Goal: Transaction & Acquisition: Purchase product/service

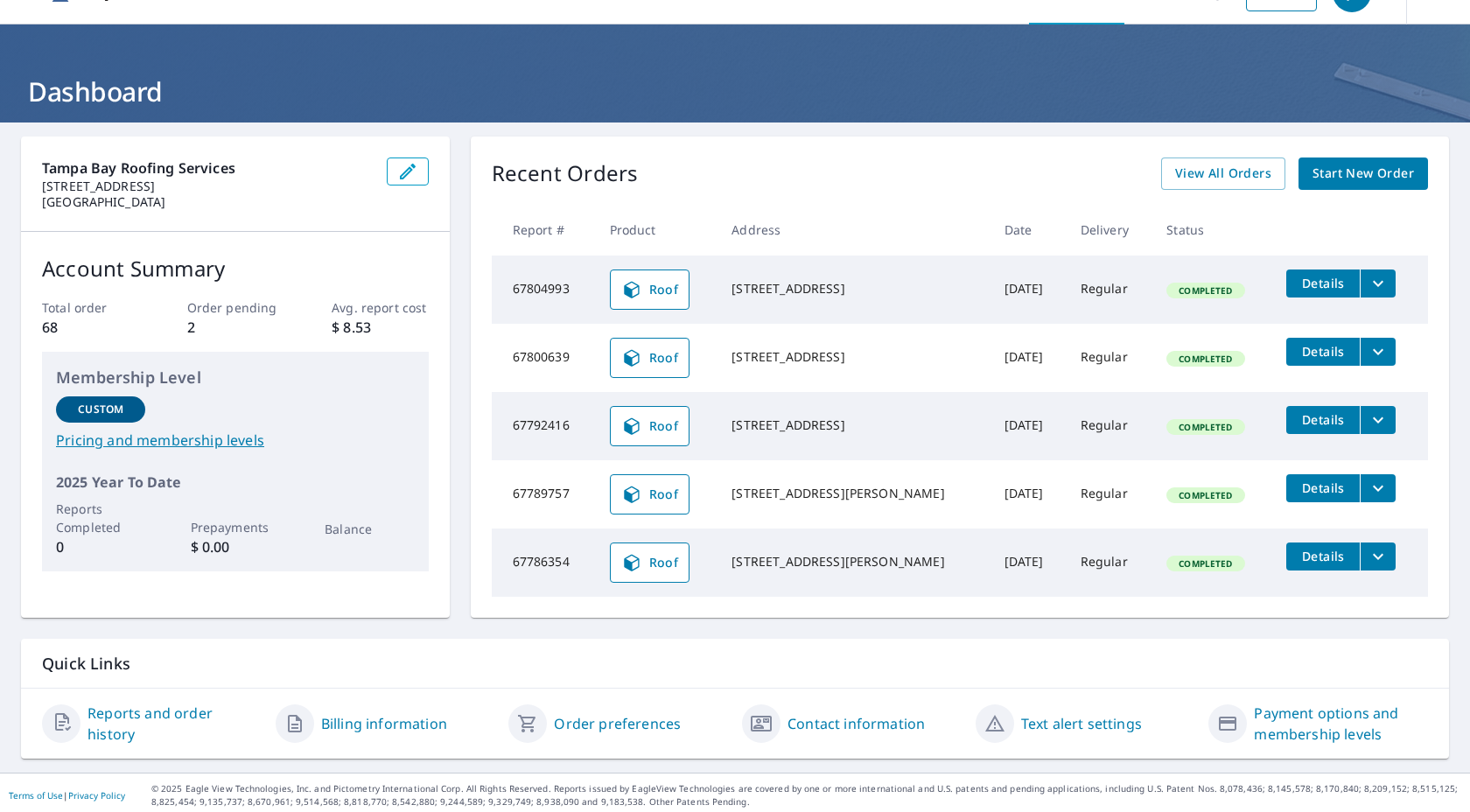
scroll to position [44, 0]
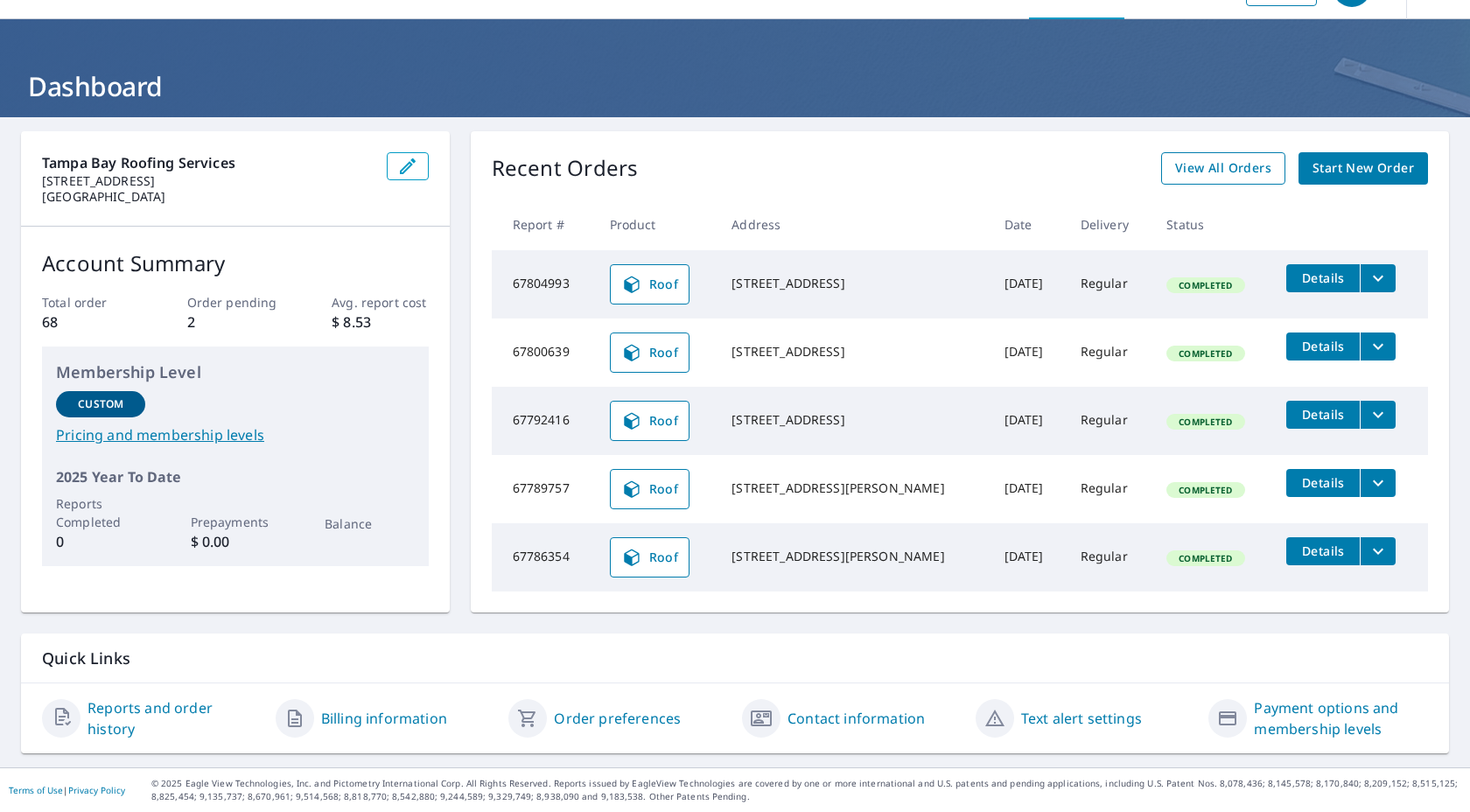
click at [1199, 171] on span "View All Orders" at bounding box center [1223, 168] width 97 height 22
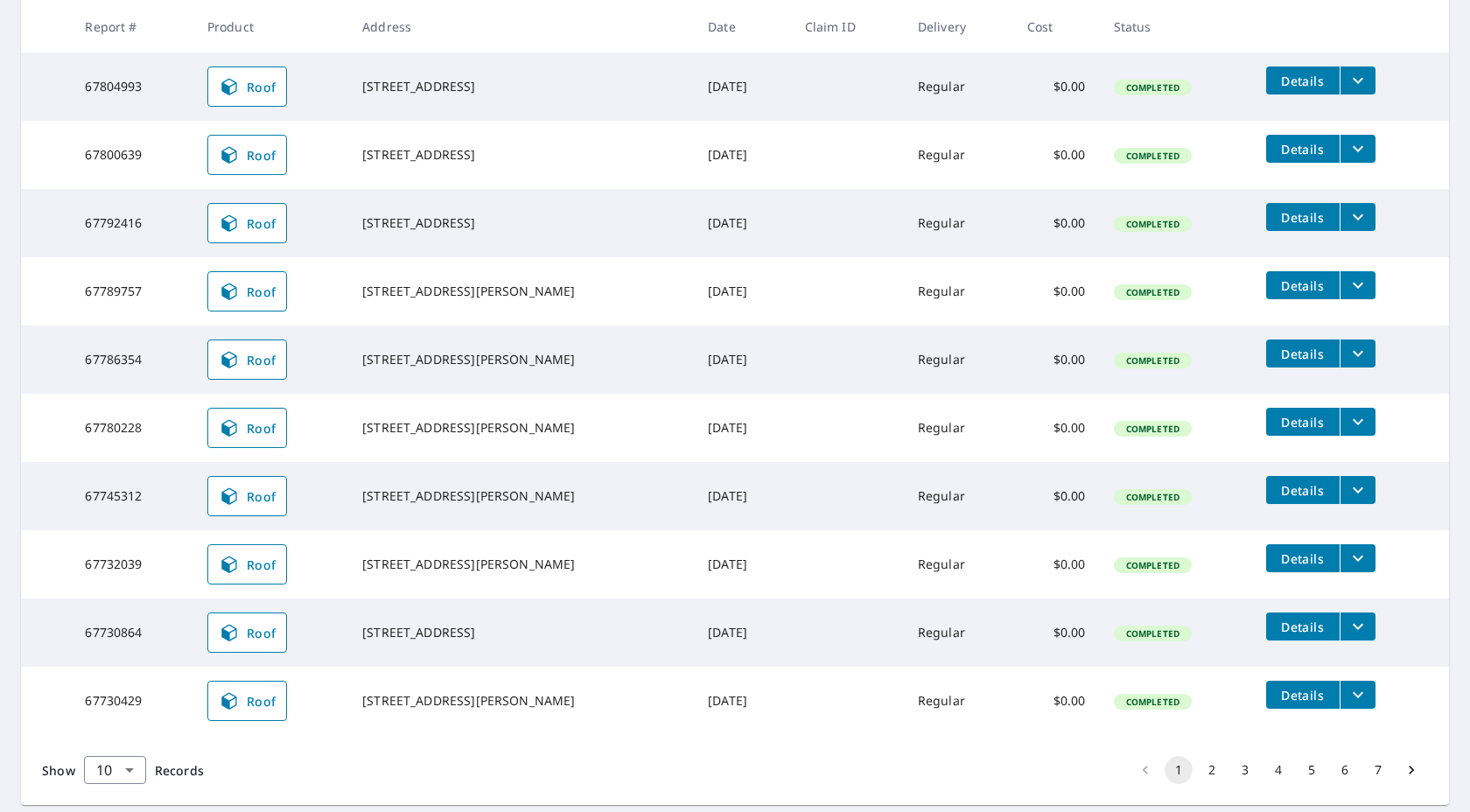
scroll to position [387, 0]
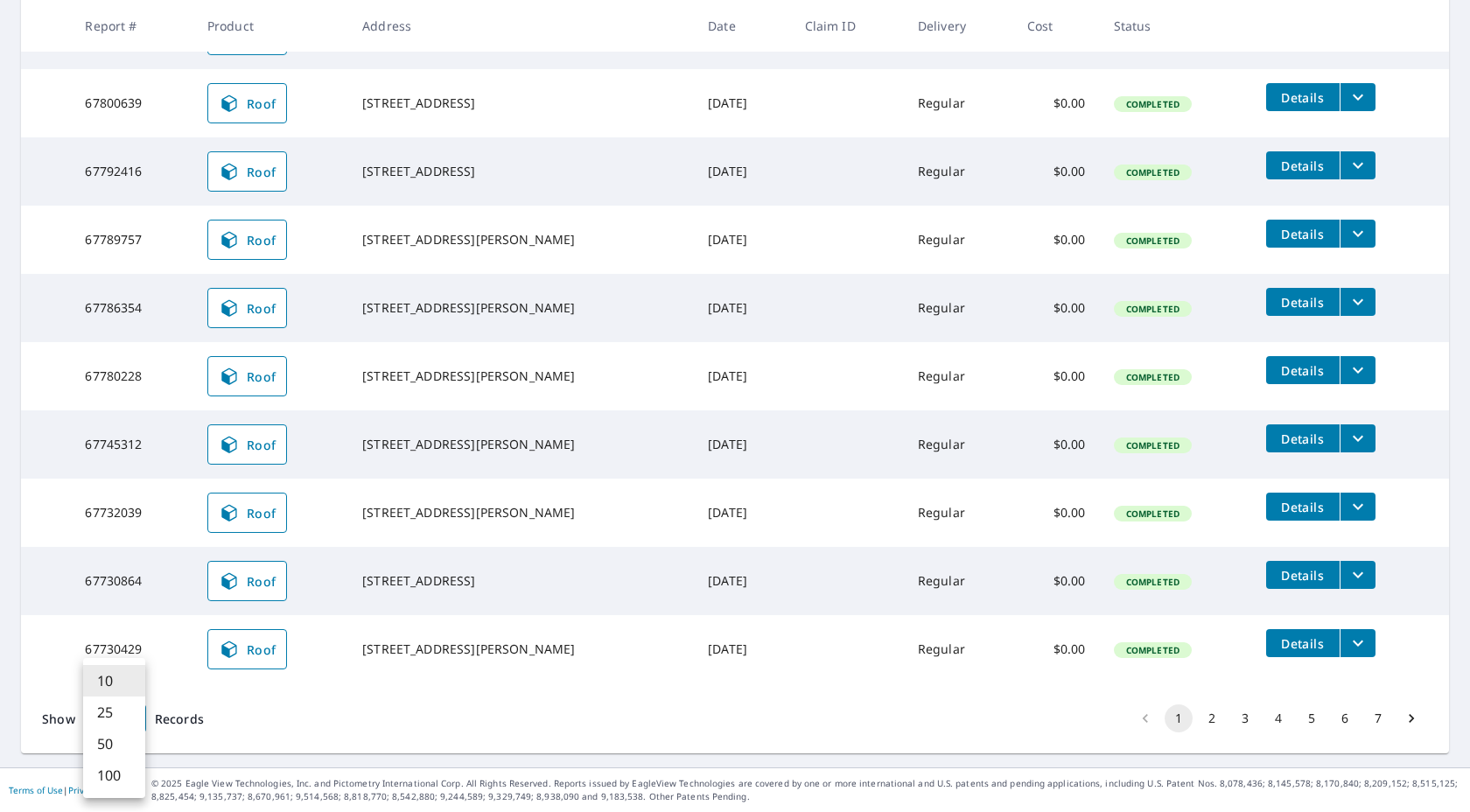
click at [117, 704] on body "QM QM Dashboard Order History Order QM Dashboard / Order History Order History …" at bounding box center [735, 406] width 1470 height 812
click at [100, 779] on li "100" at bounding box center [113, 775] width 62 height 31
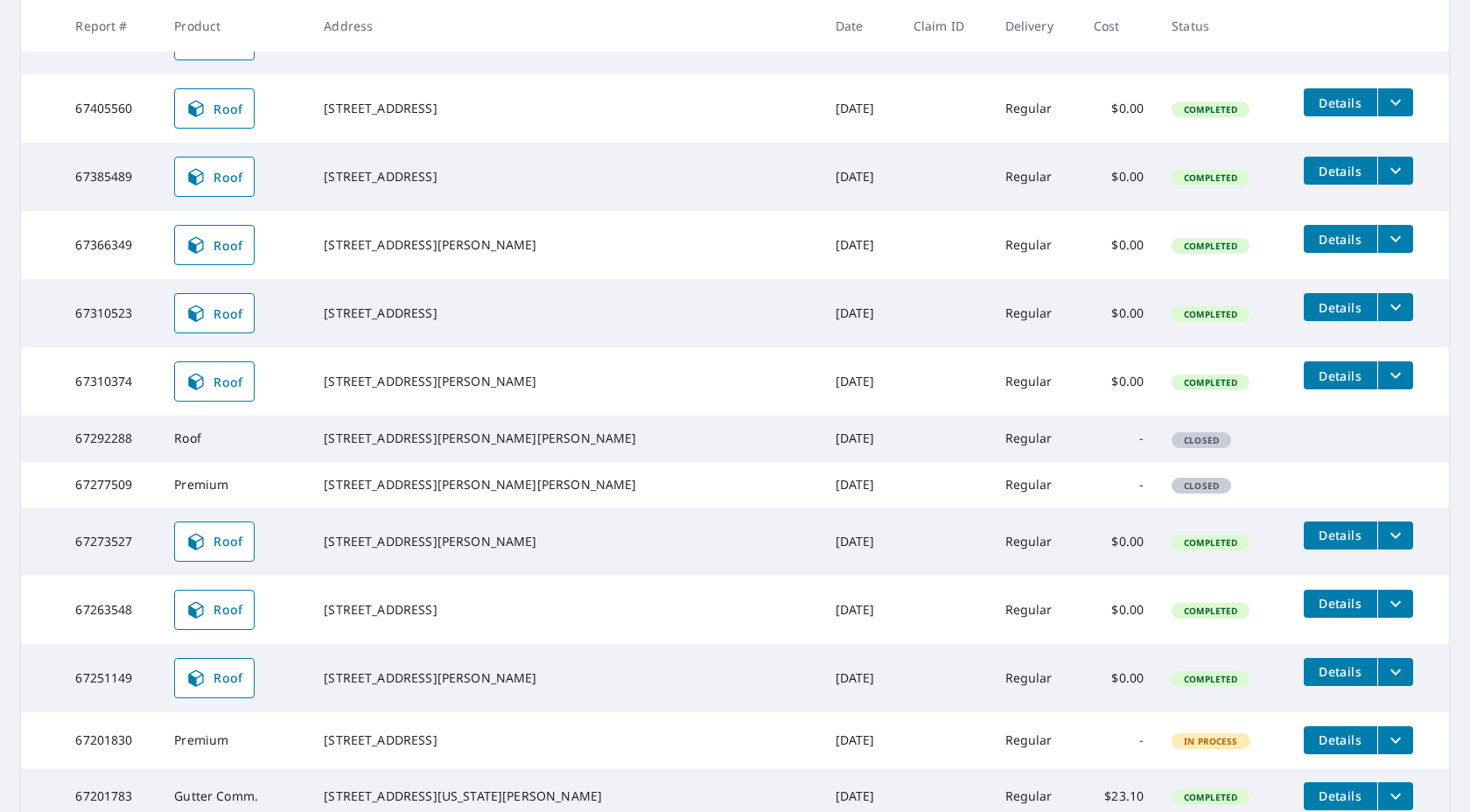
scroll to position [2158, 0]
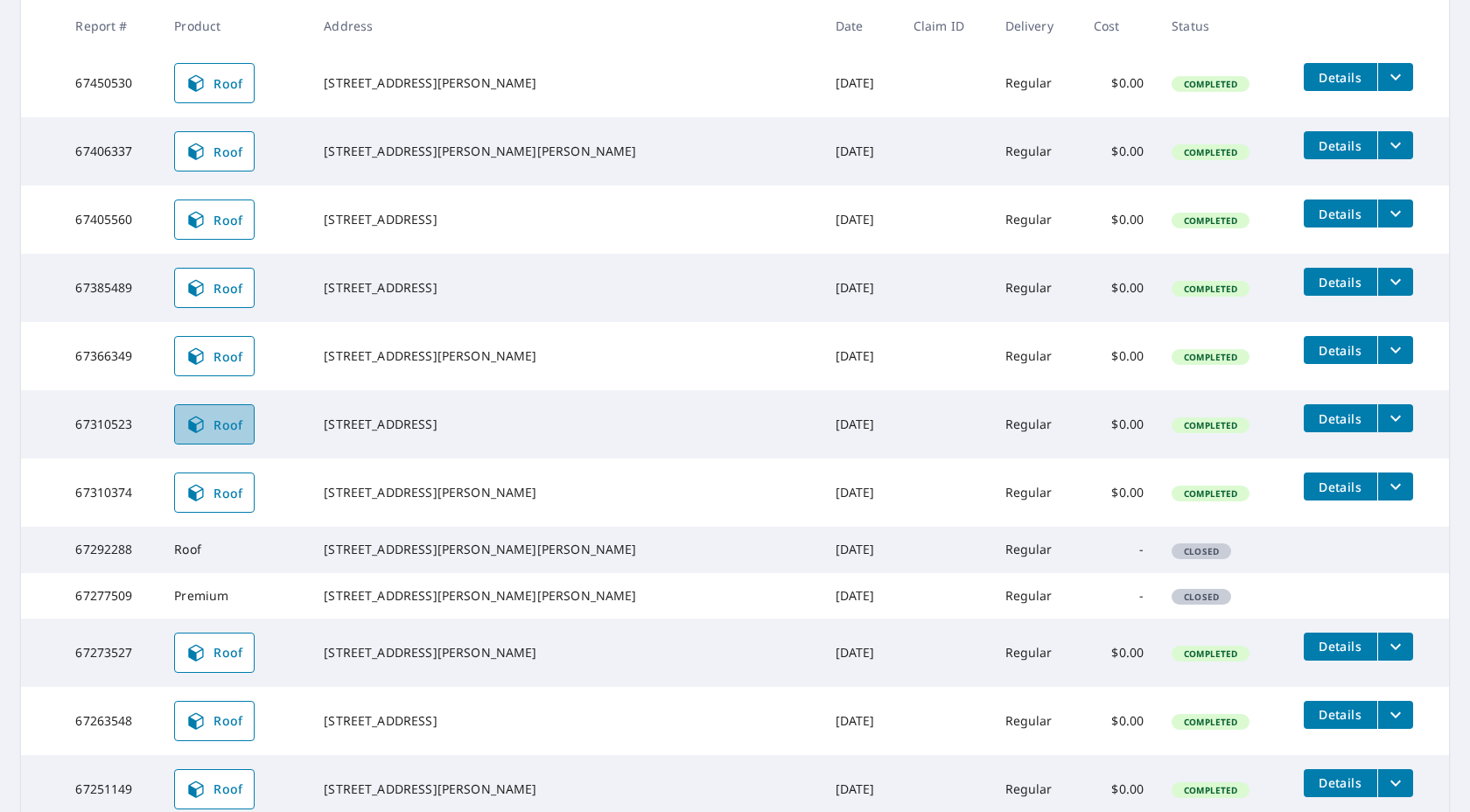
click at [254, 445] on link "Roof" at bounding box center [214, 424] width 80 height 41
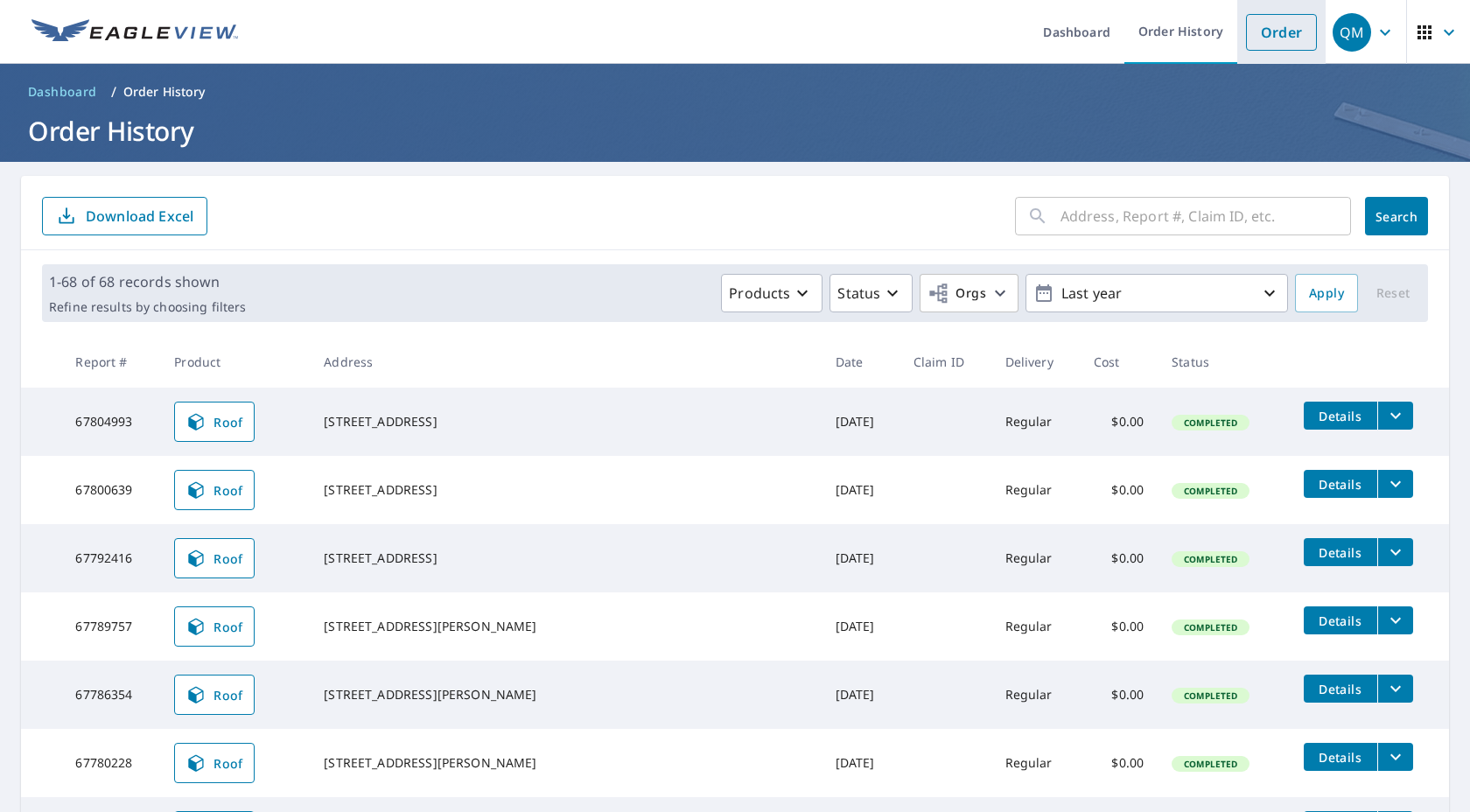
click at [1253, 39] on link "Order" at bounding box center [1281, 32] width 71 height 37
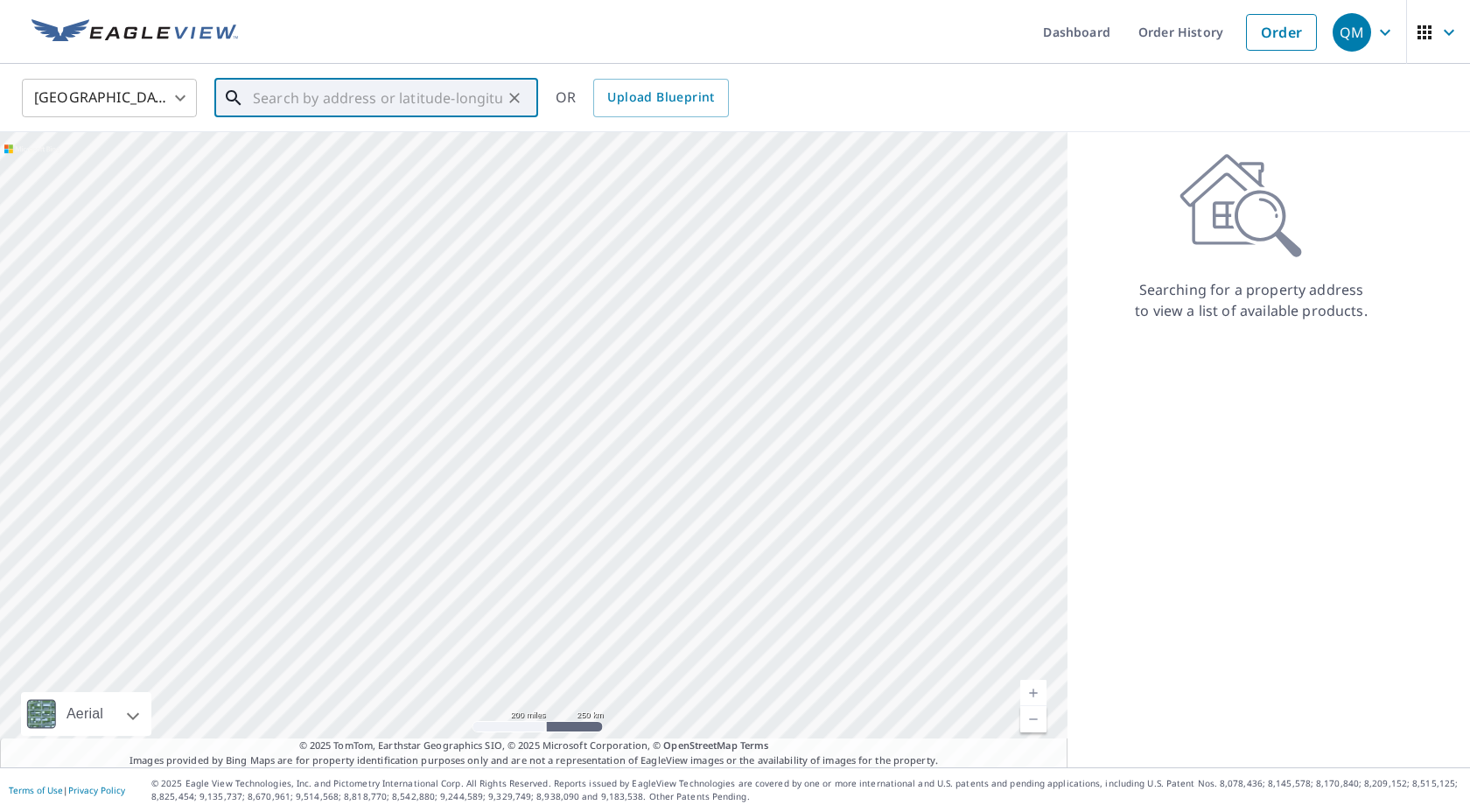
click at [342, 103] on input "text" at bounding box center [378, 98] width 250 height 49
click at [293, 150] on span "7951 Garden Dr N" at bounding box center [387, 148] width 274 height 21
type input "7951 Garden Dr N Saint Petersburg, FL 33710"
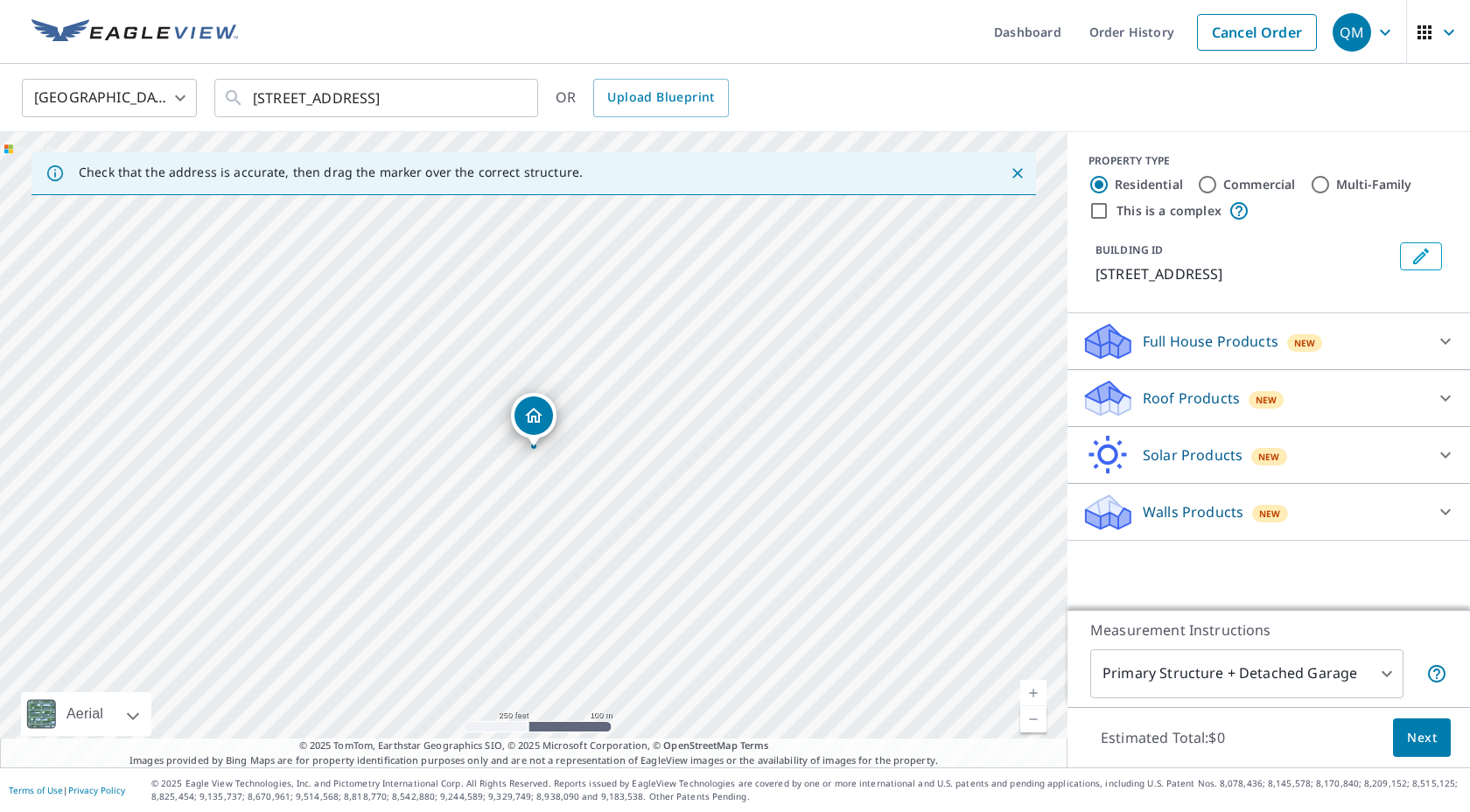
click at [1312, 419] on div "Roof Products New" at bounding box center [1253, 398] width 343 height 41
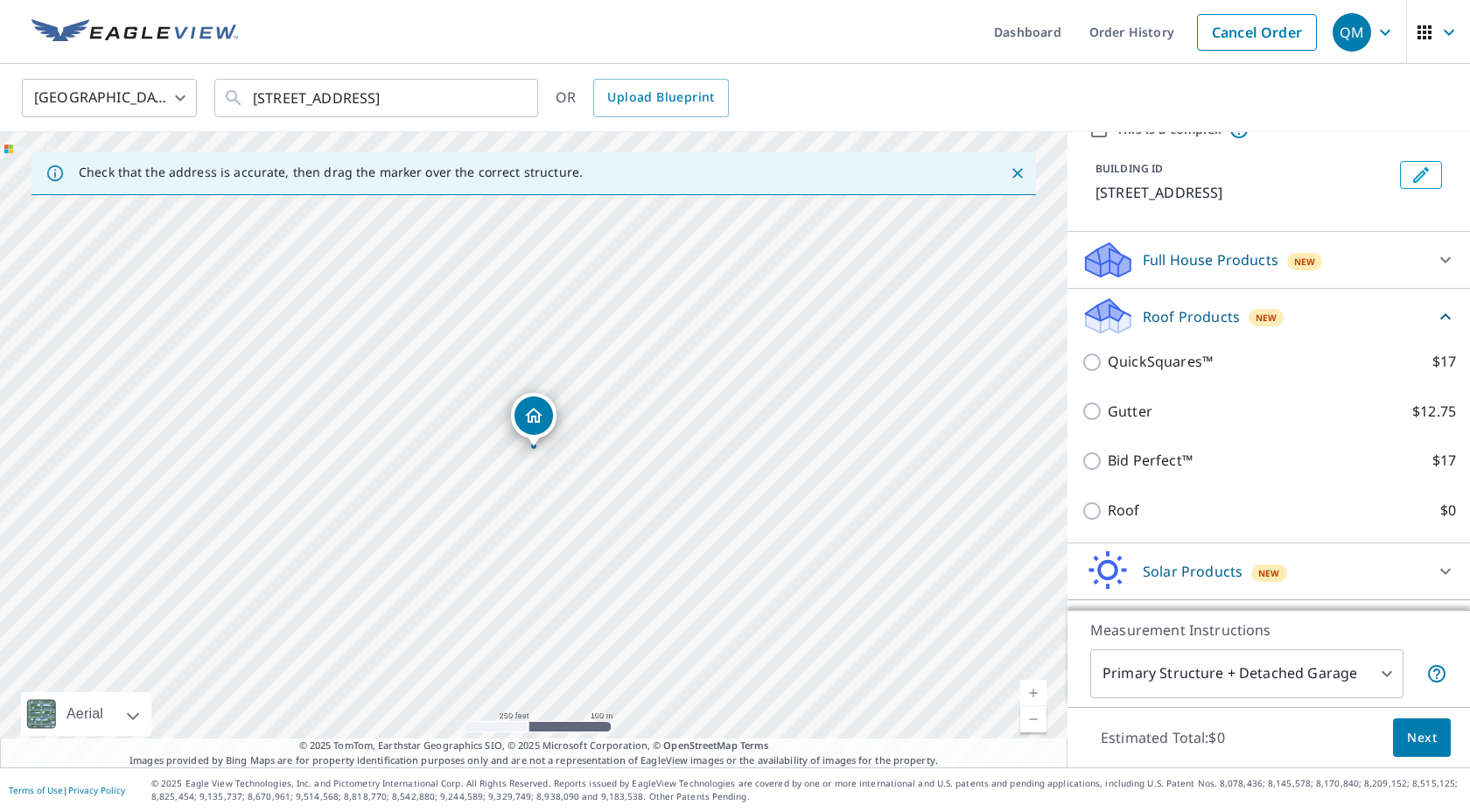
scroll to position [151, 0]
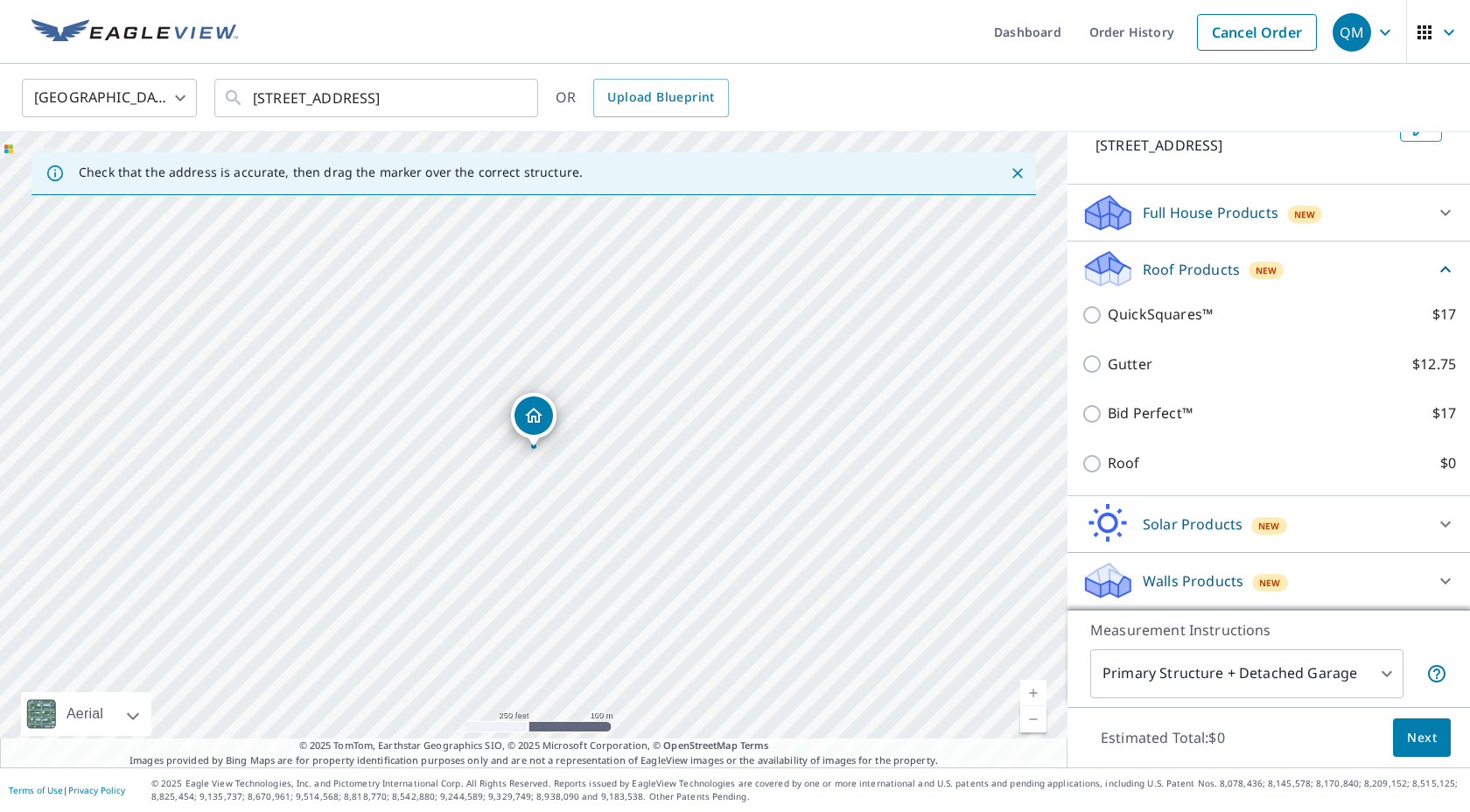
click at [1147, 472] on label "Roof $0" at bounding box center [1282, 463] width 348 height 22
click at [1108, 472] on input "Roof $0" at bounding box center [1094, 463] width 27 height 21
checkbox input "true"
type input "3"
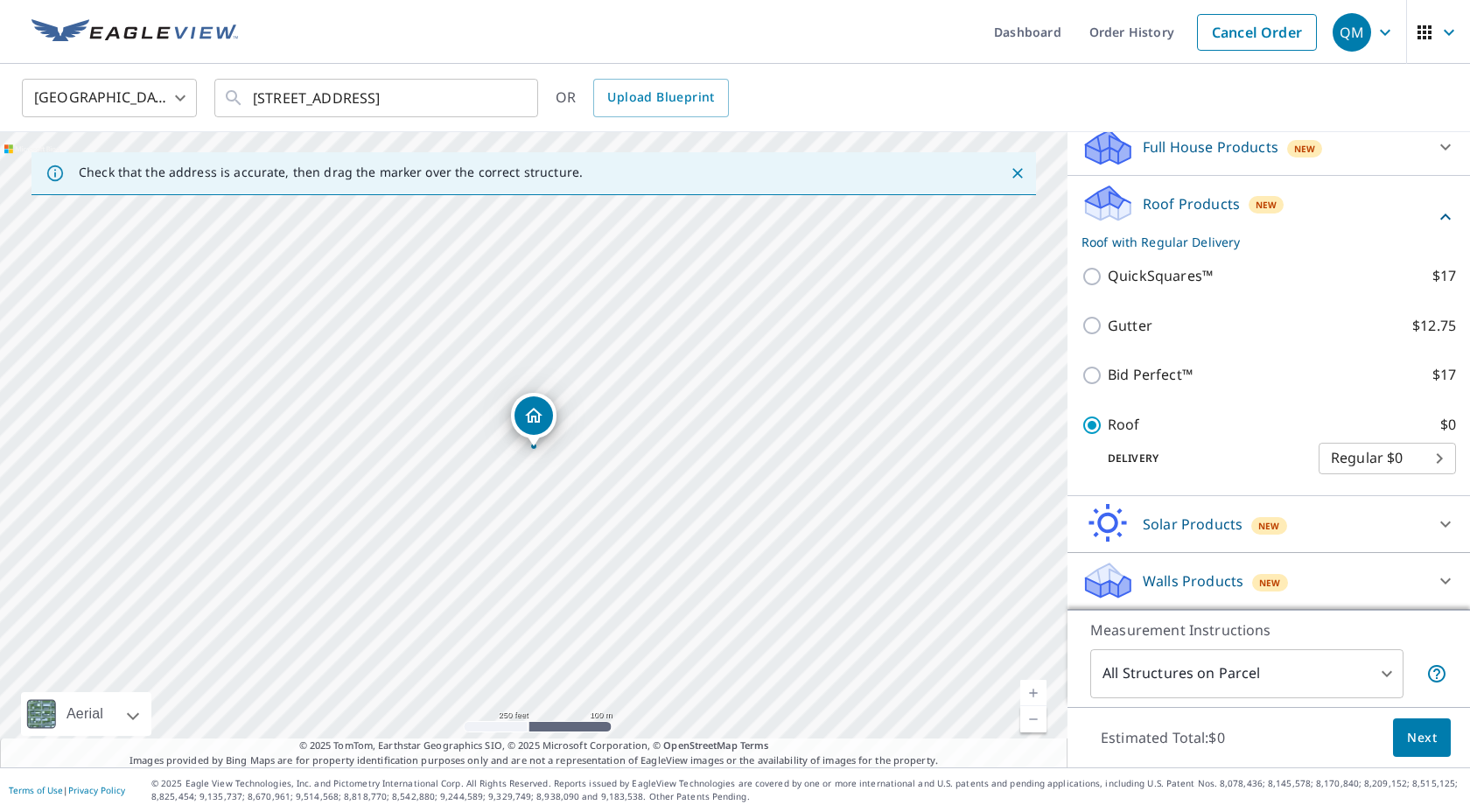
scroll to position [104, 0]
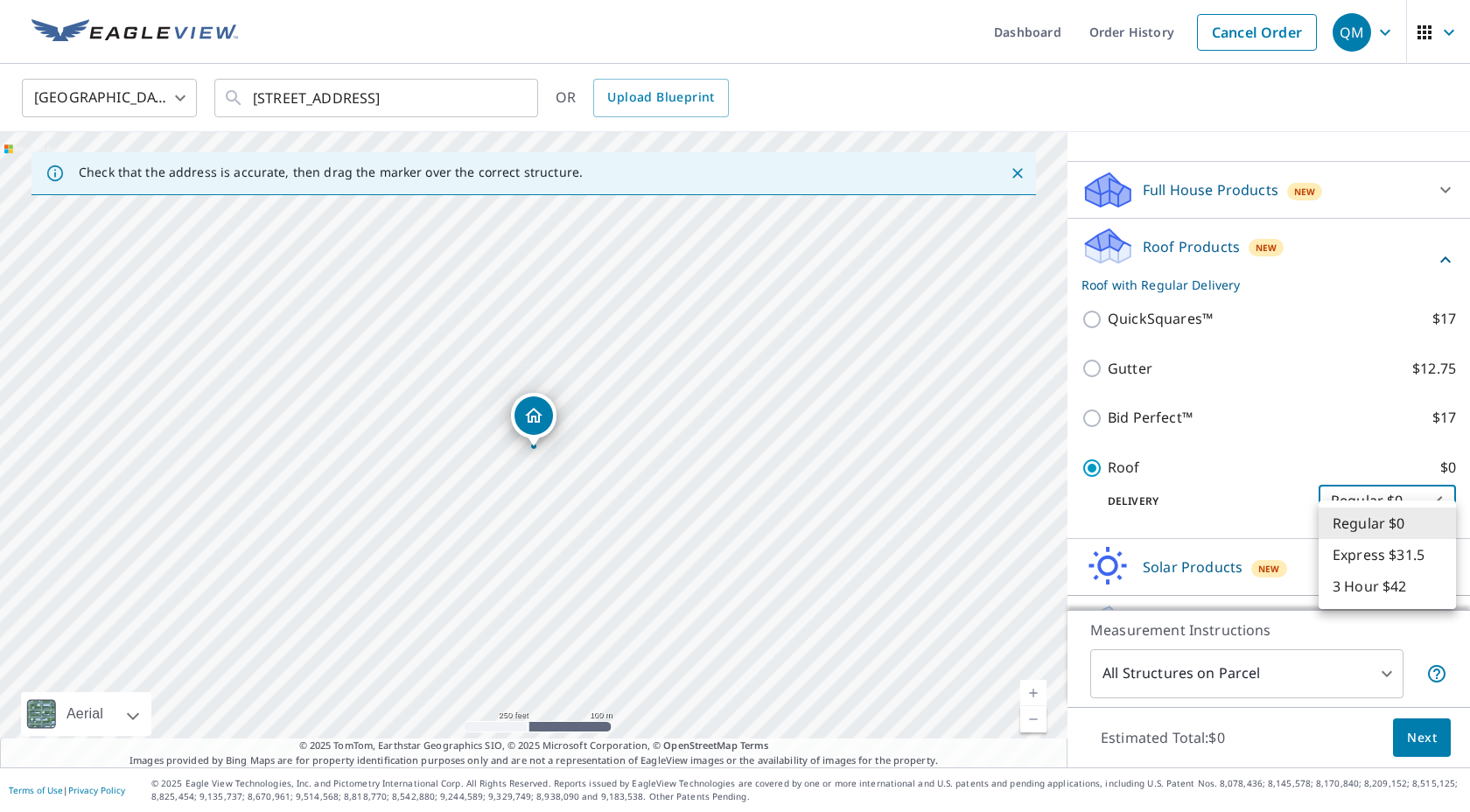
click at [1382, 526] on body "QM QM Dashboard Order History Cancel Order QM United States US ​ 7951 Garden Dr…" at bounding box center [735, 406] width 1470 height 812
click at [1382, 526] on li "Regular $0" at bounding box center [1387, 523] width 137 height 31
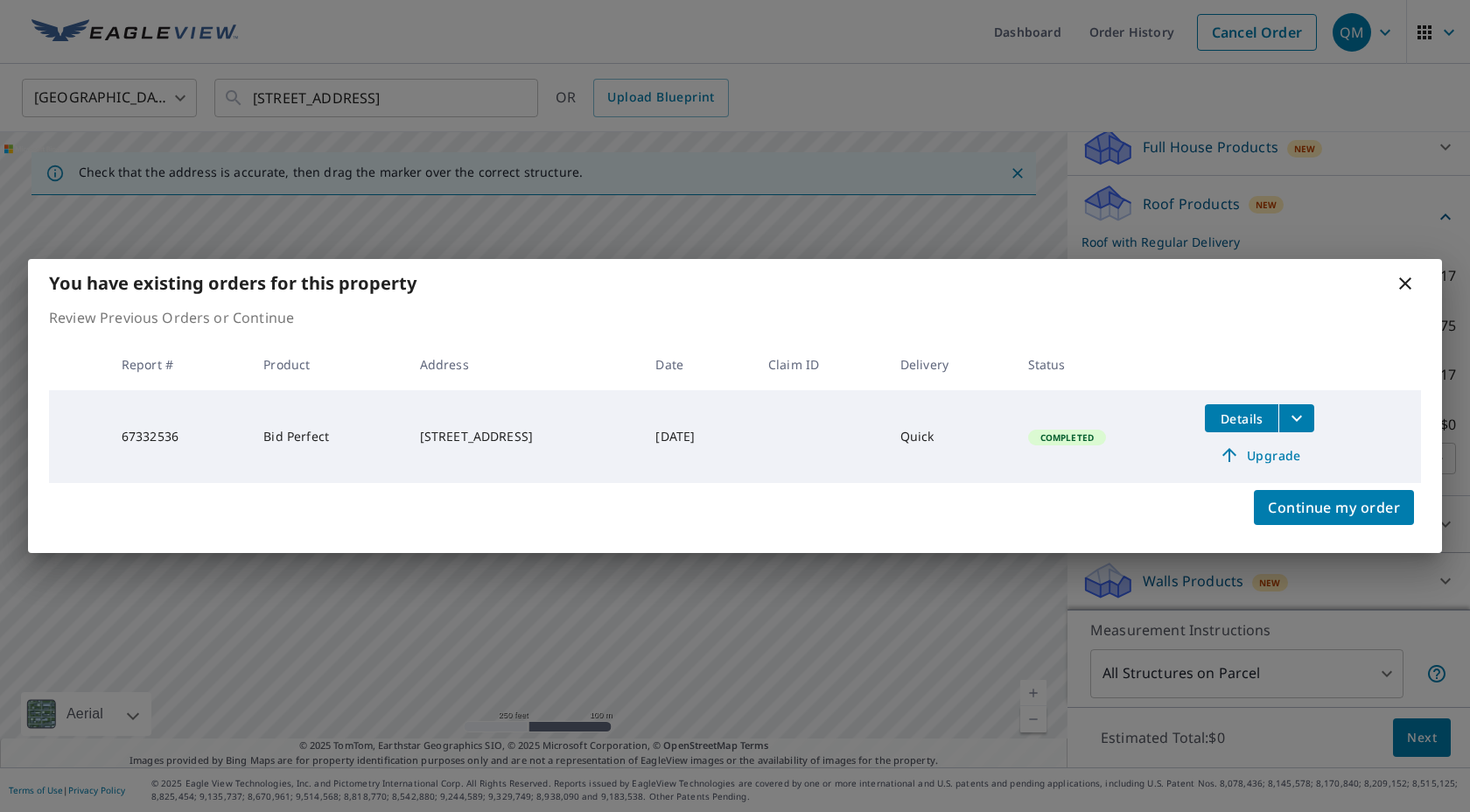
click at [1406, 282] on icon at bounding box center [1405, 283] width 12 height 12
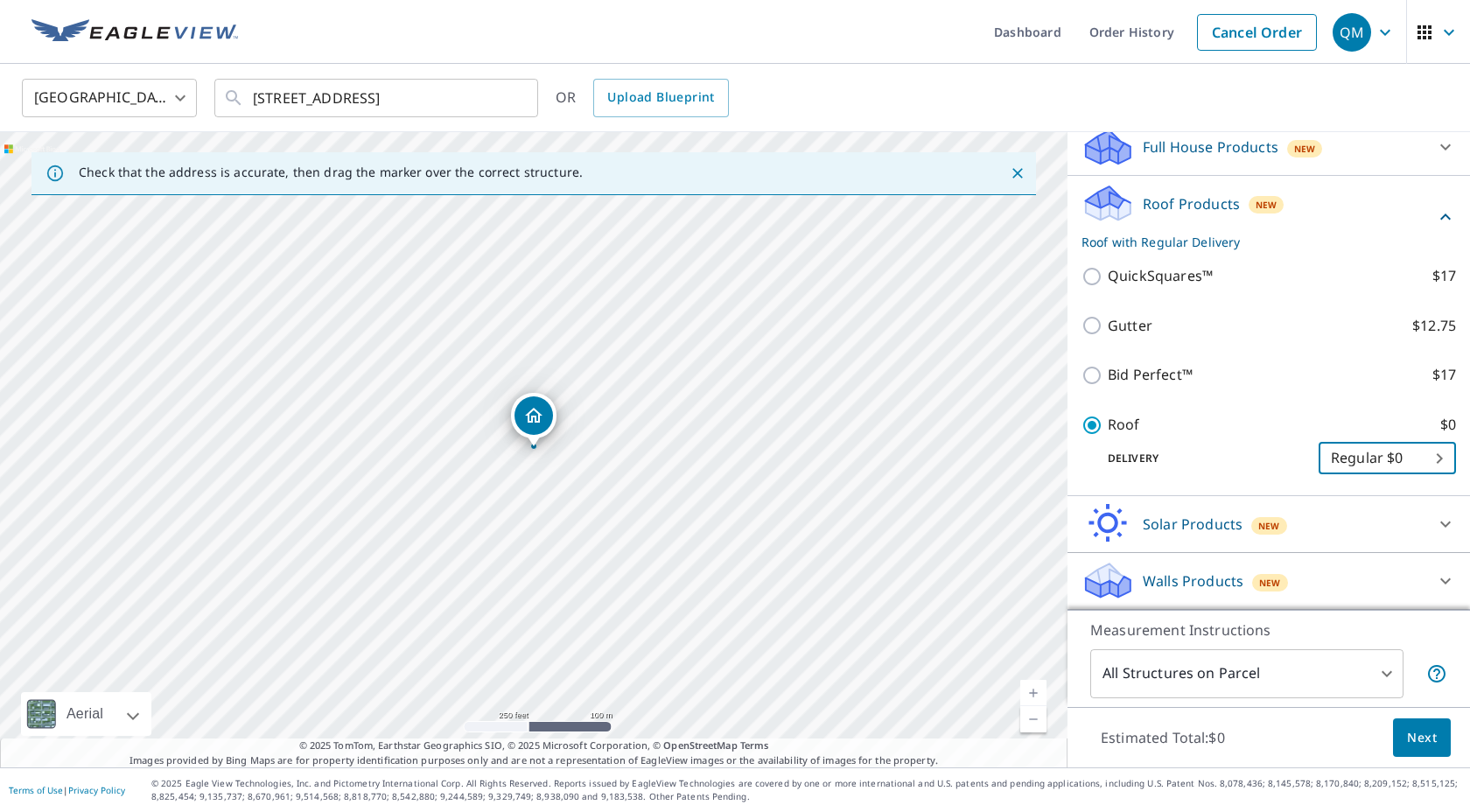
click at [1414, 741] on span "Next" at bounding box center [1422, 737] width 29 height 22
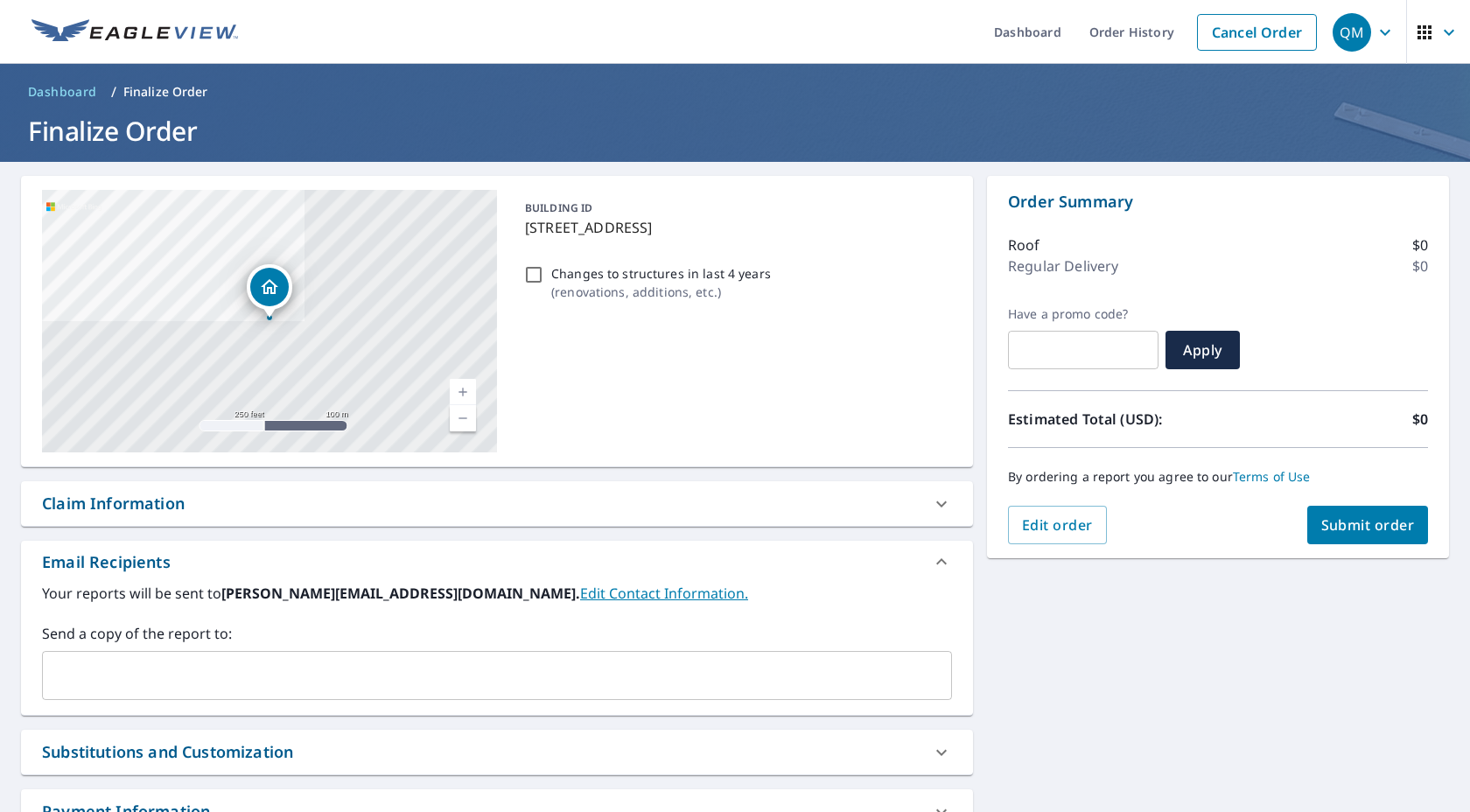
click at [1353, 516] on span "Submit order" at bounding box center [1369, 525] width 94 height 19
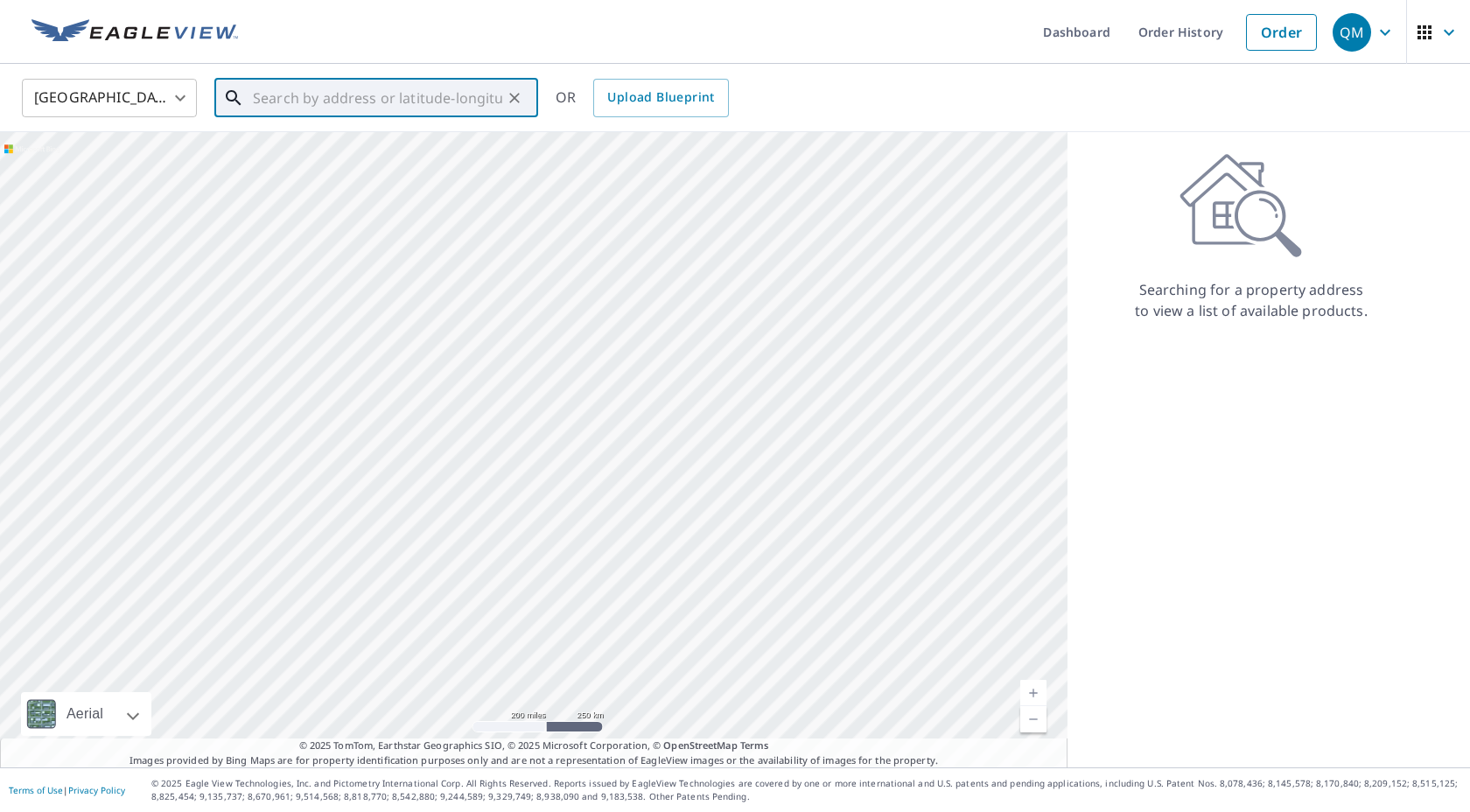
click at [266, 109] on input "text" at bounding box center [378, 98] width 250 height 49
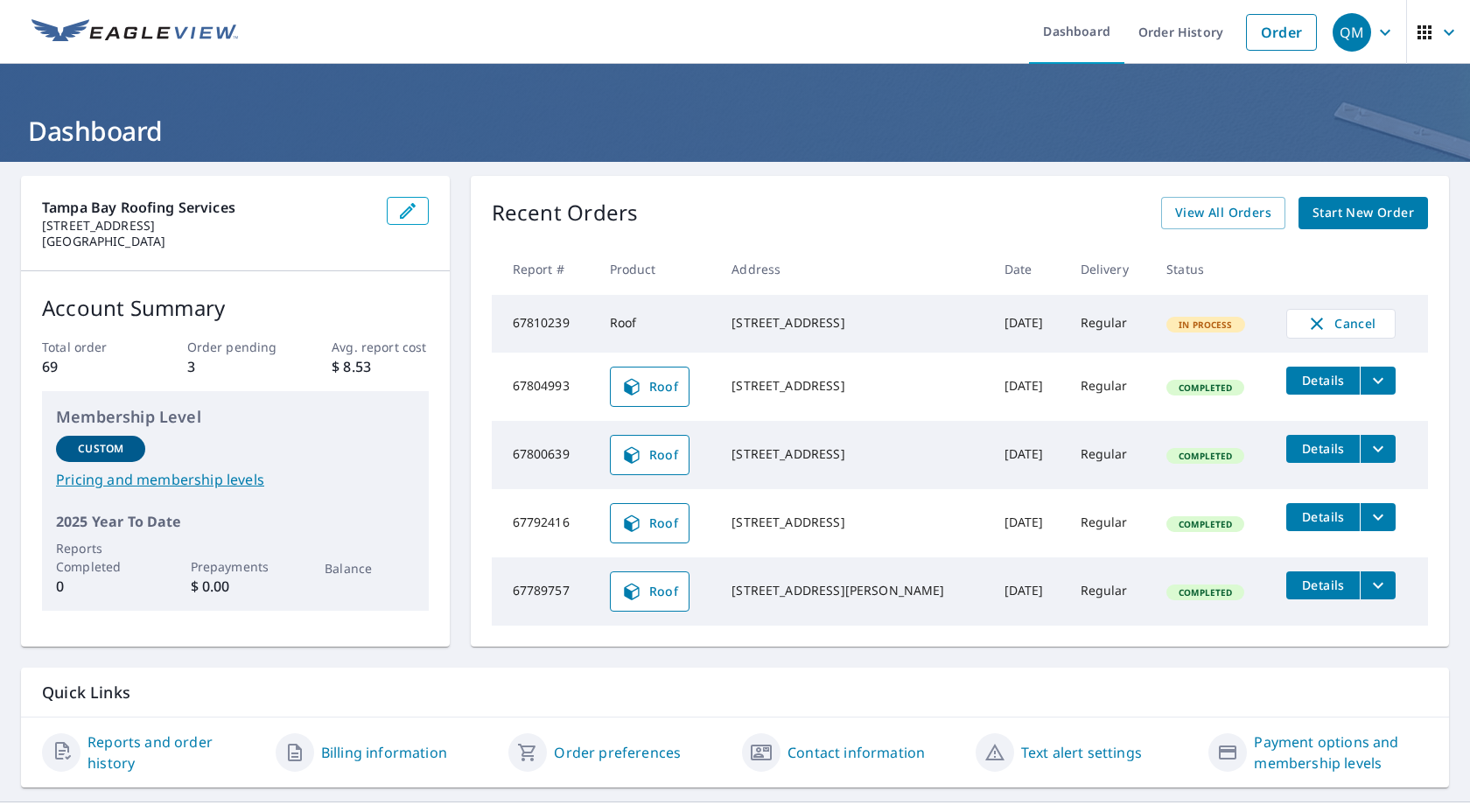
scroll to position [40, 0]
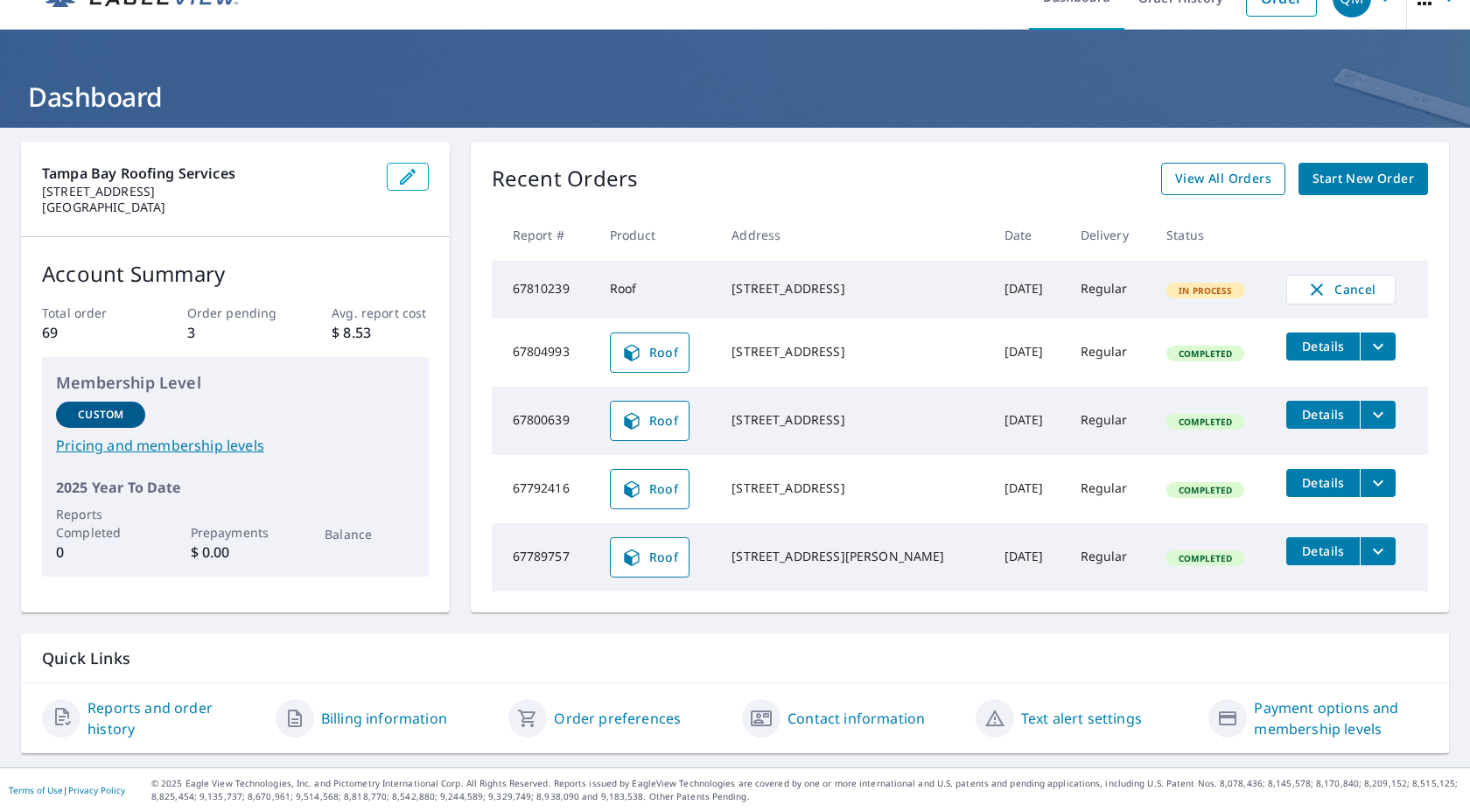
click at [1172, 174] on link "View All Orders" at bounding box center [1223, 179] width 124 height 32
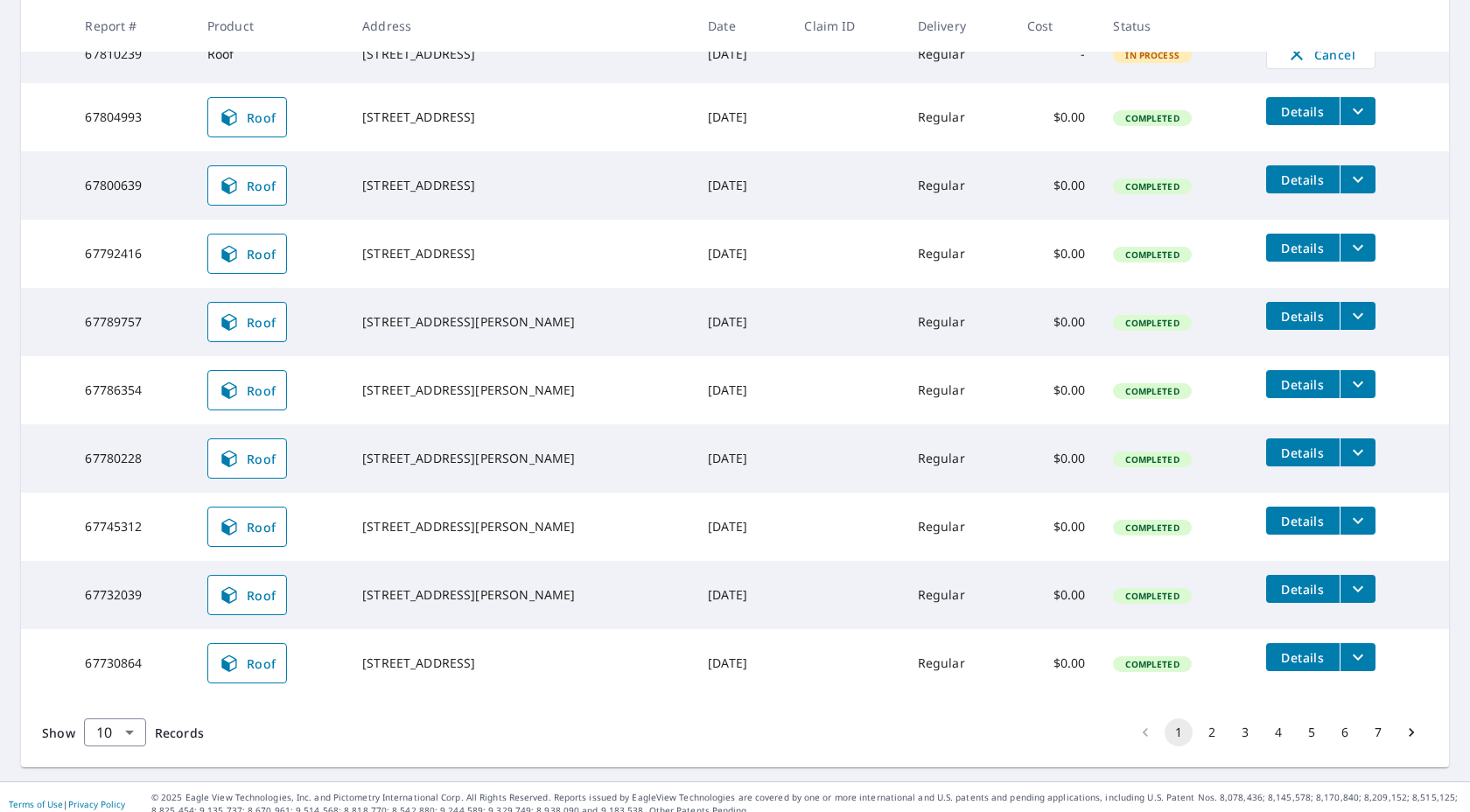
scroll to position [381, 0]
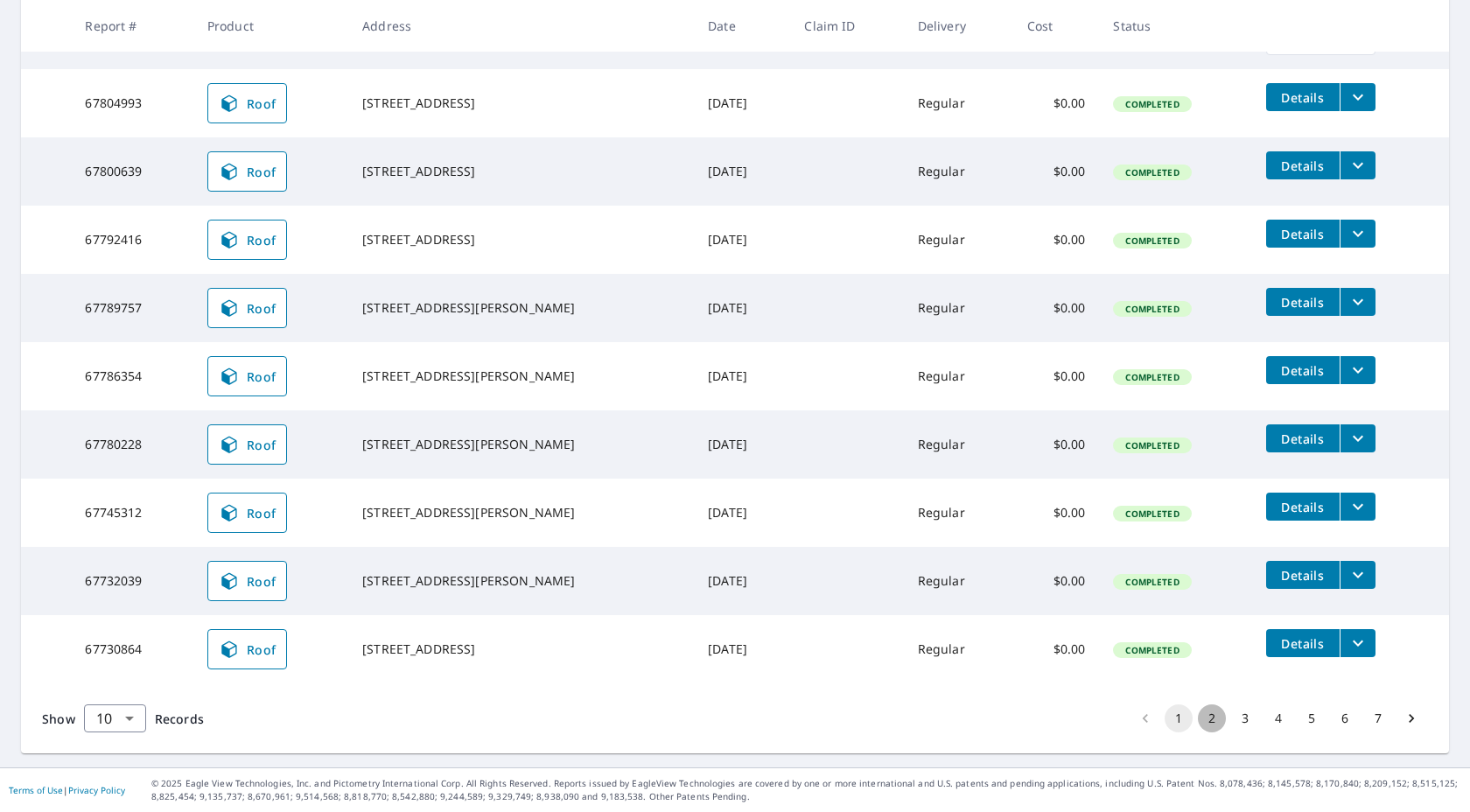
click at [1210, 724] on button "2" at bounding box center [1212, 718] width 28 height 28
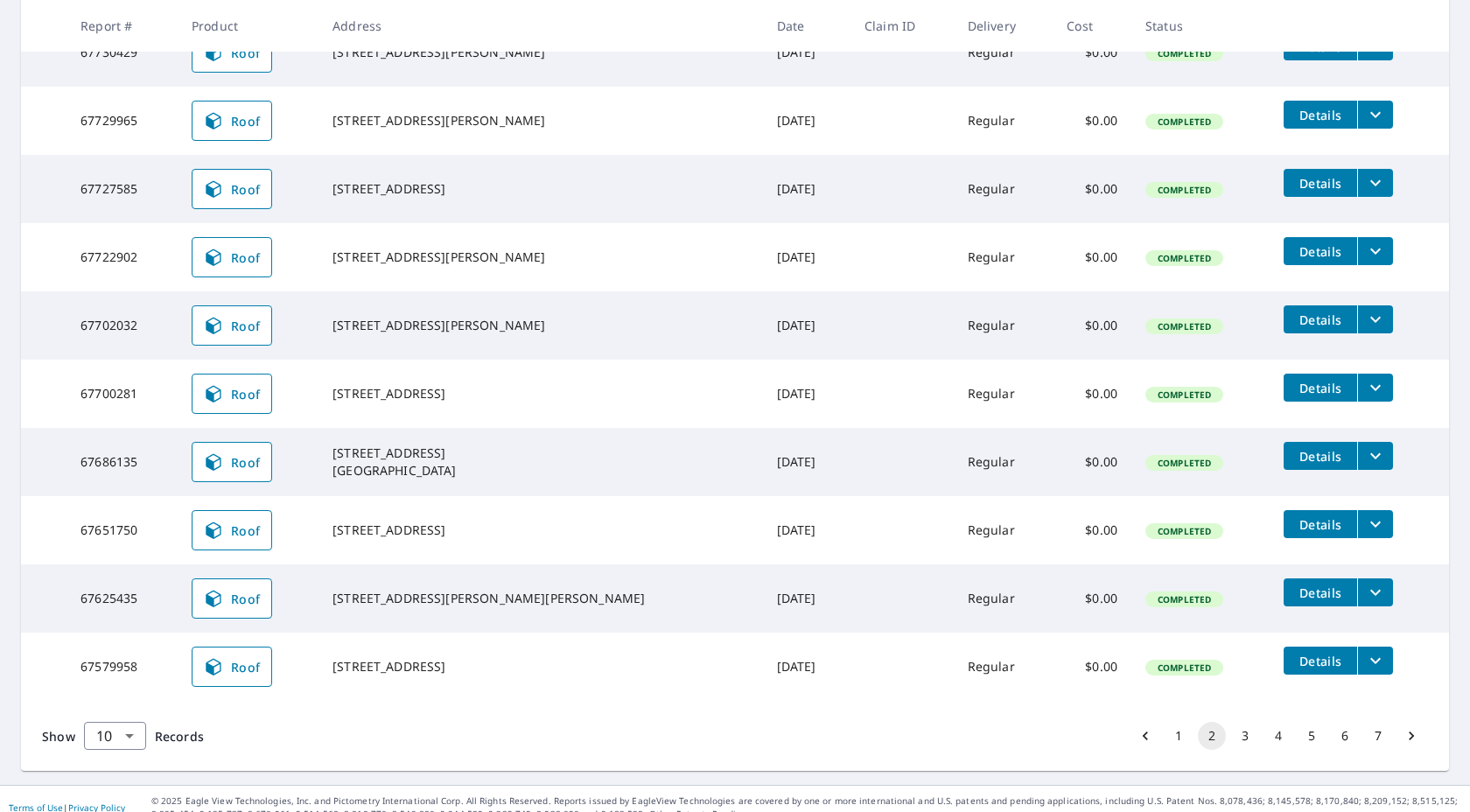
scroll to position [387, 0]
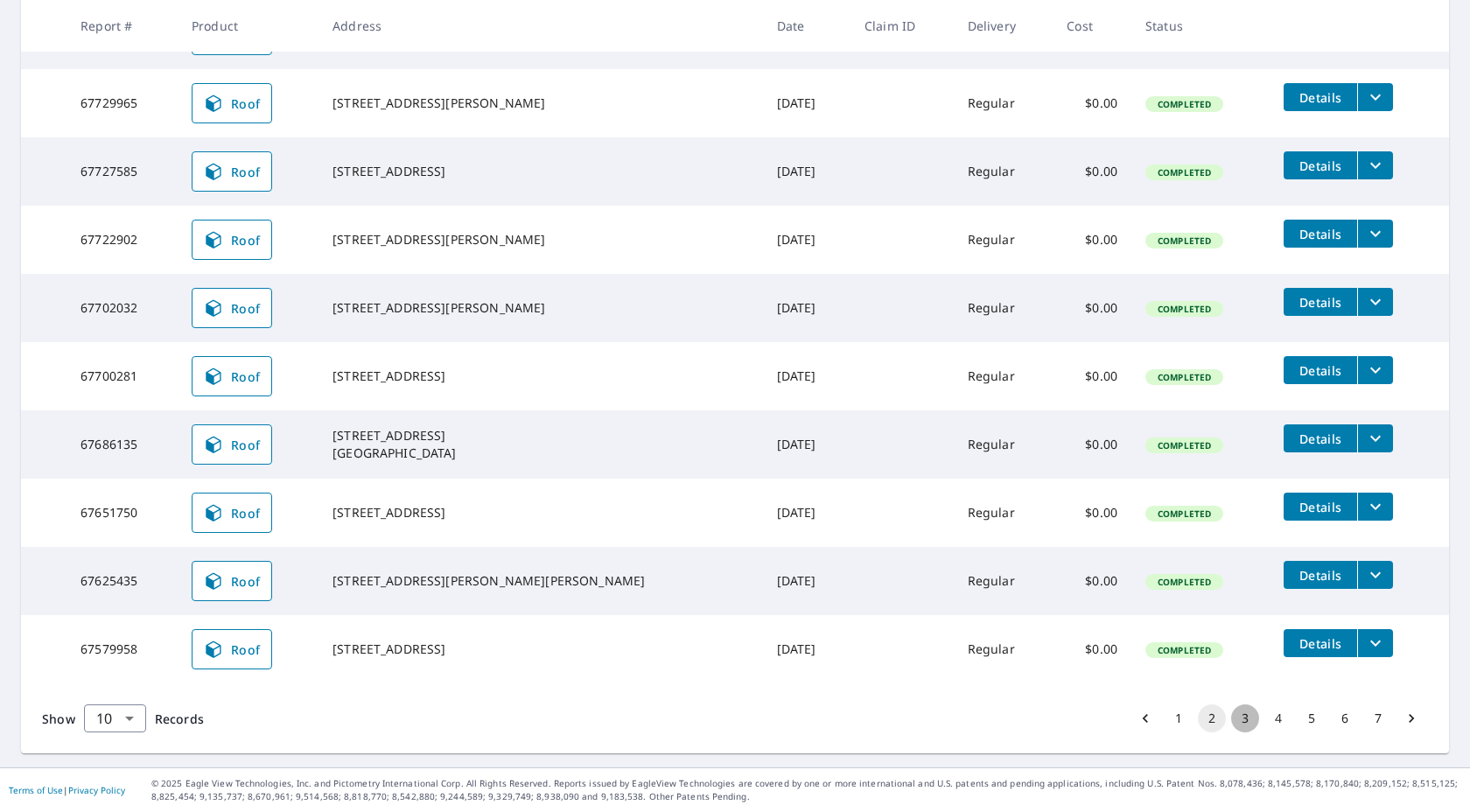
click at [1235, 718] on button "3" at bounding box center [1245, 718] width 28 height 28
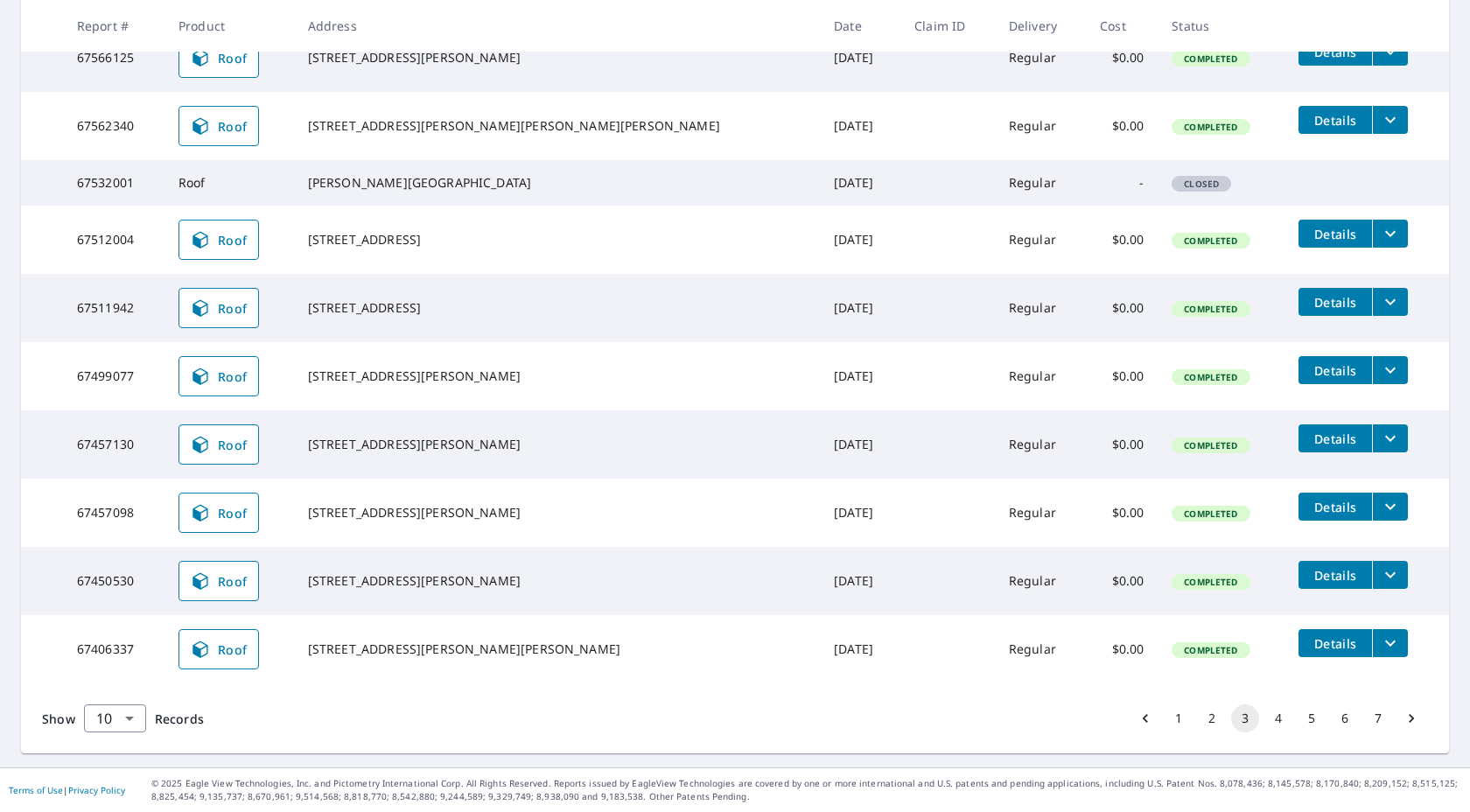
scroll to position [381, 0]
click at [1278, 722] on button "4" at bounding box center [1278, 718] width 28 height 28
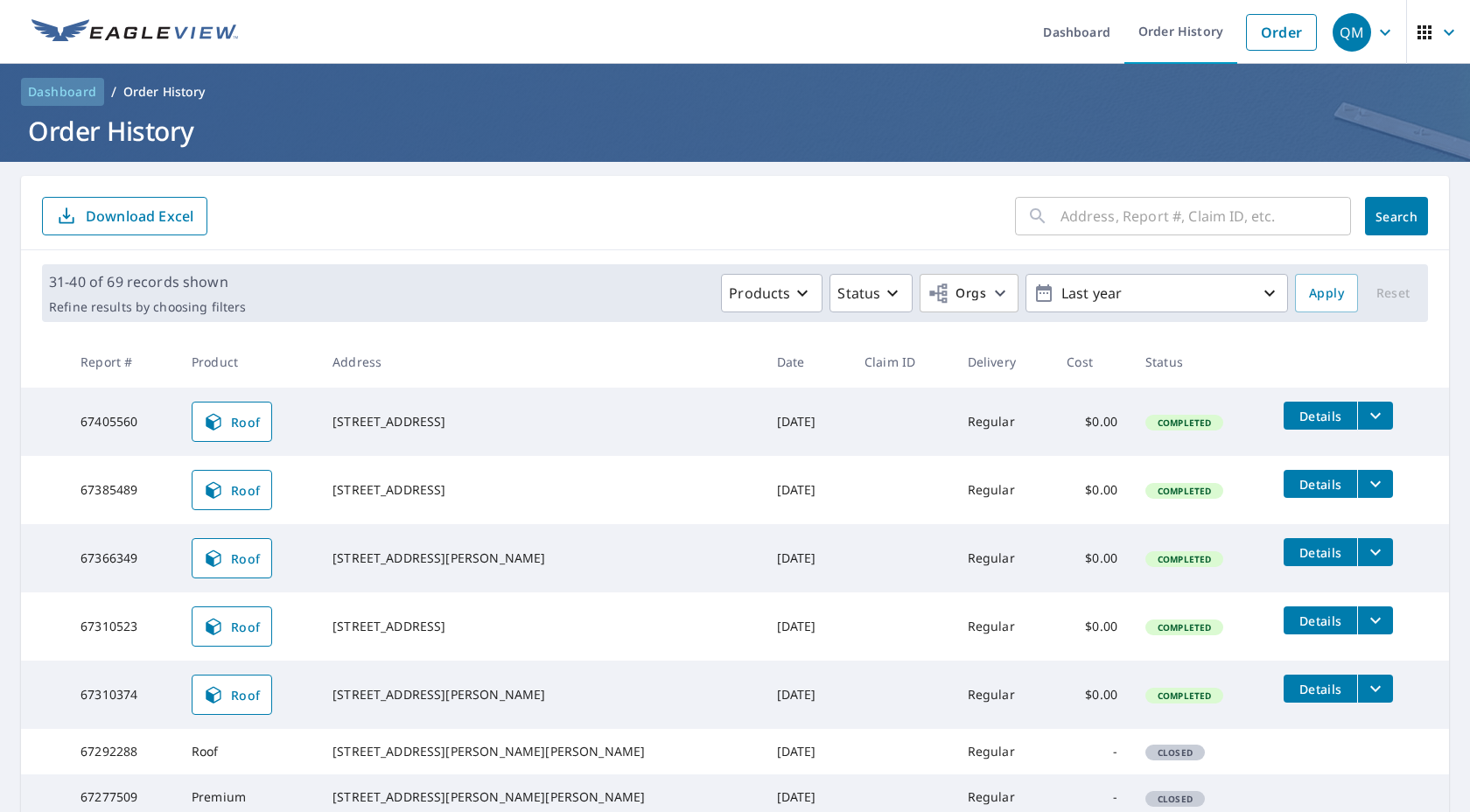
click at [50, 84] on span "Dashboard" at bounding box center [62, 91] width 69 height 17
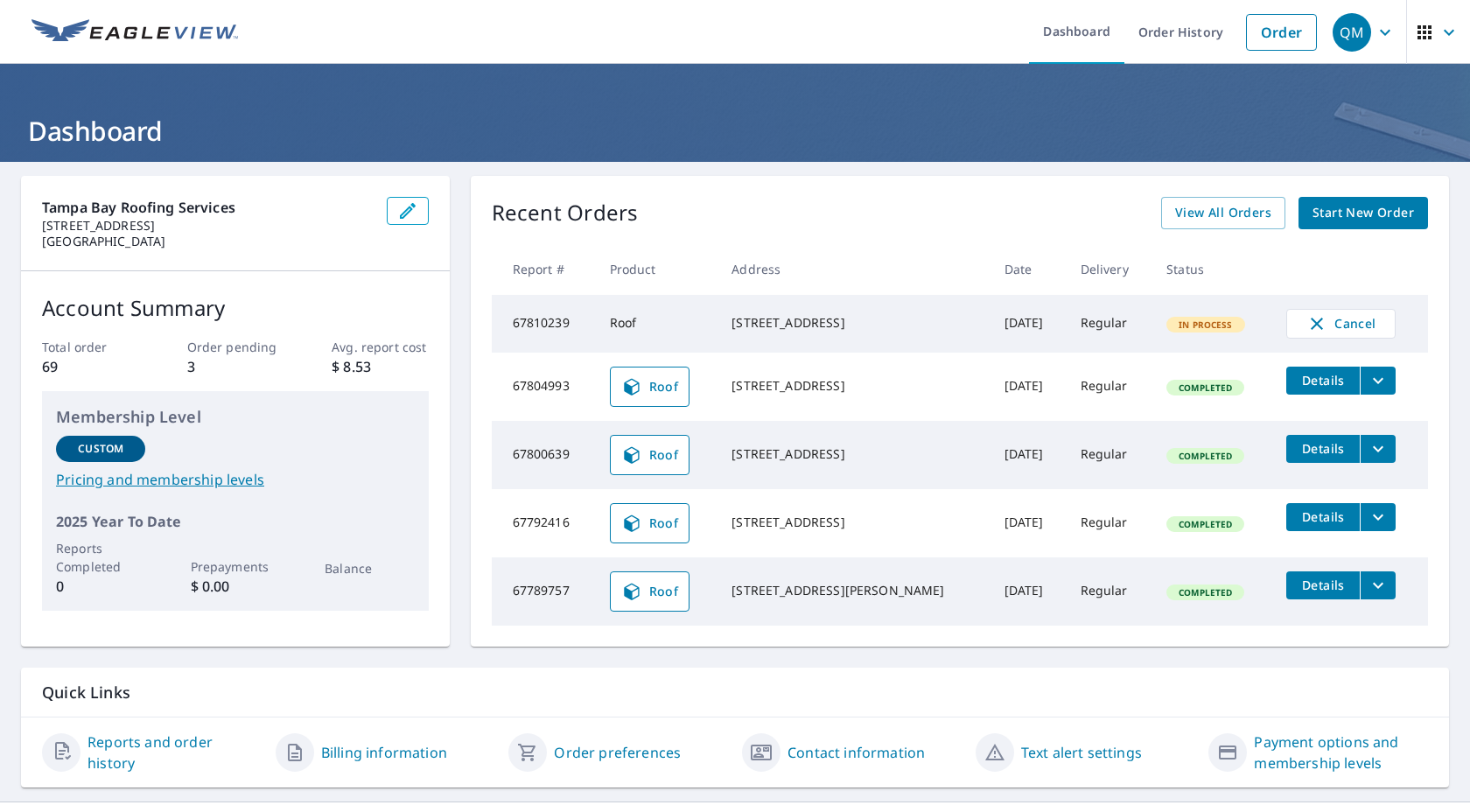
click at [1365, 207] on span "Start New Order" at bounding box center [1363, 213] width 101 height 22
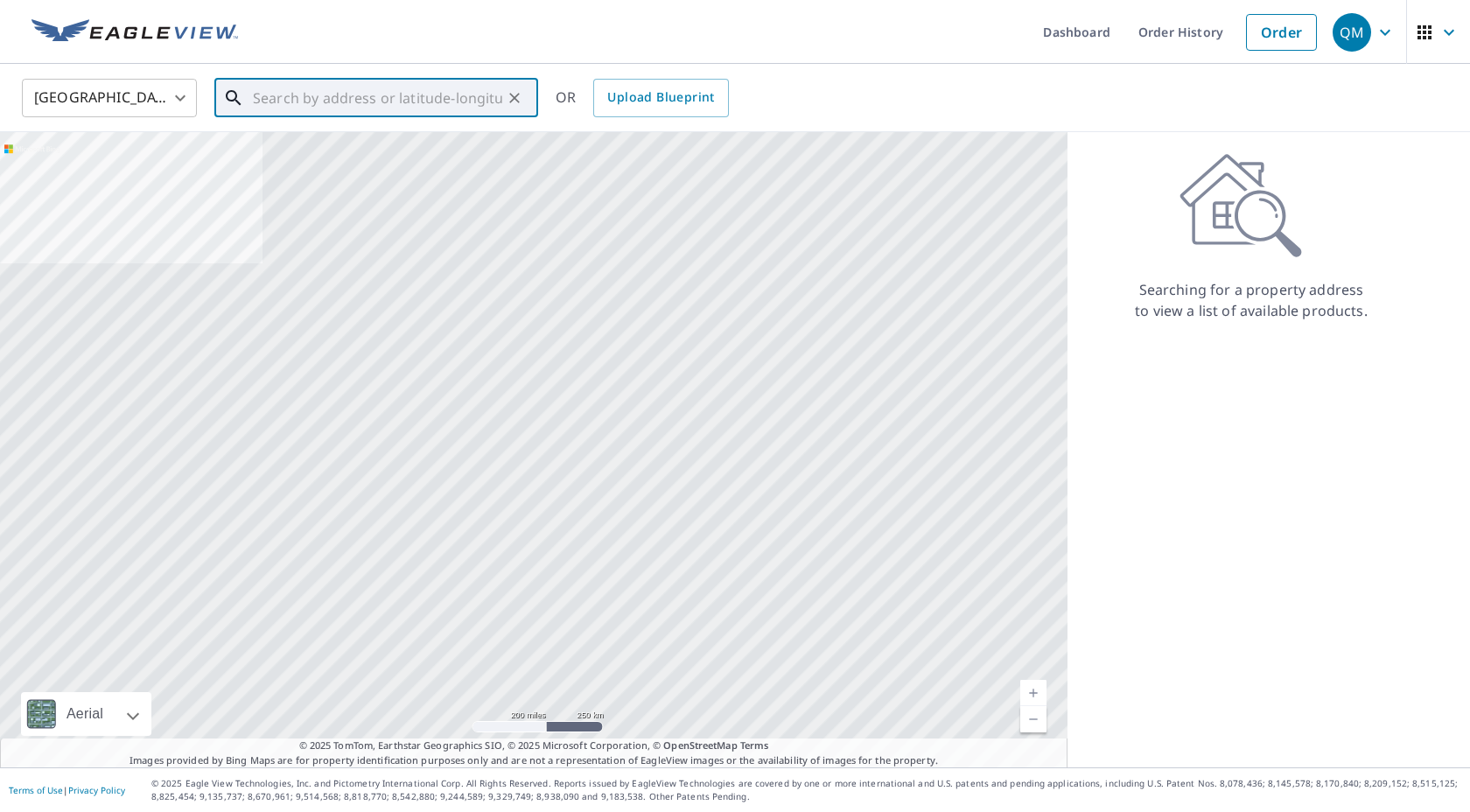
click at [424, 113] on input "text" at bounding box center [378, 98] width 250 height 49
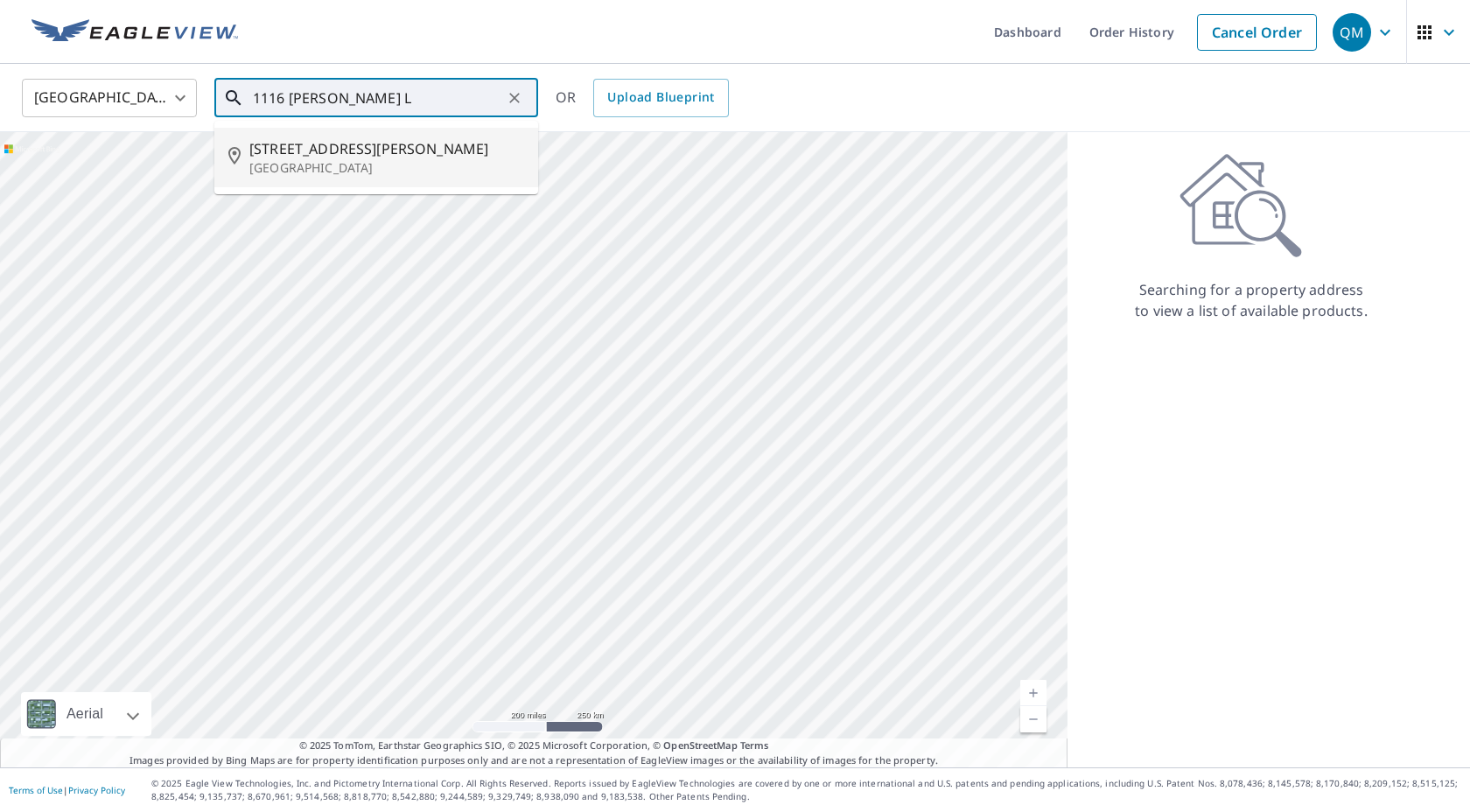
click at [398, 138] on span "11101 Mahin Ln" at bounding box center [387, 148] width 274 height 21
type input "11101 Mahin Ln Riverview, FL 33578"
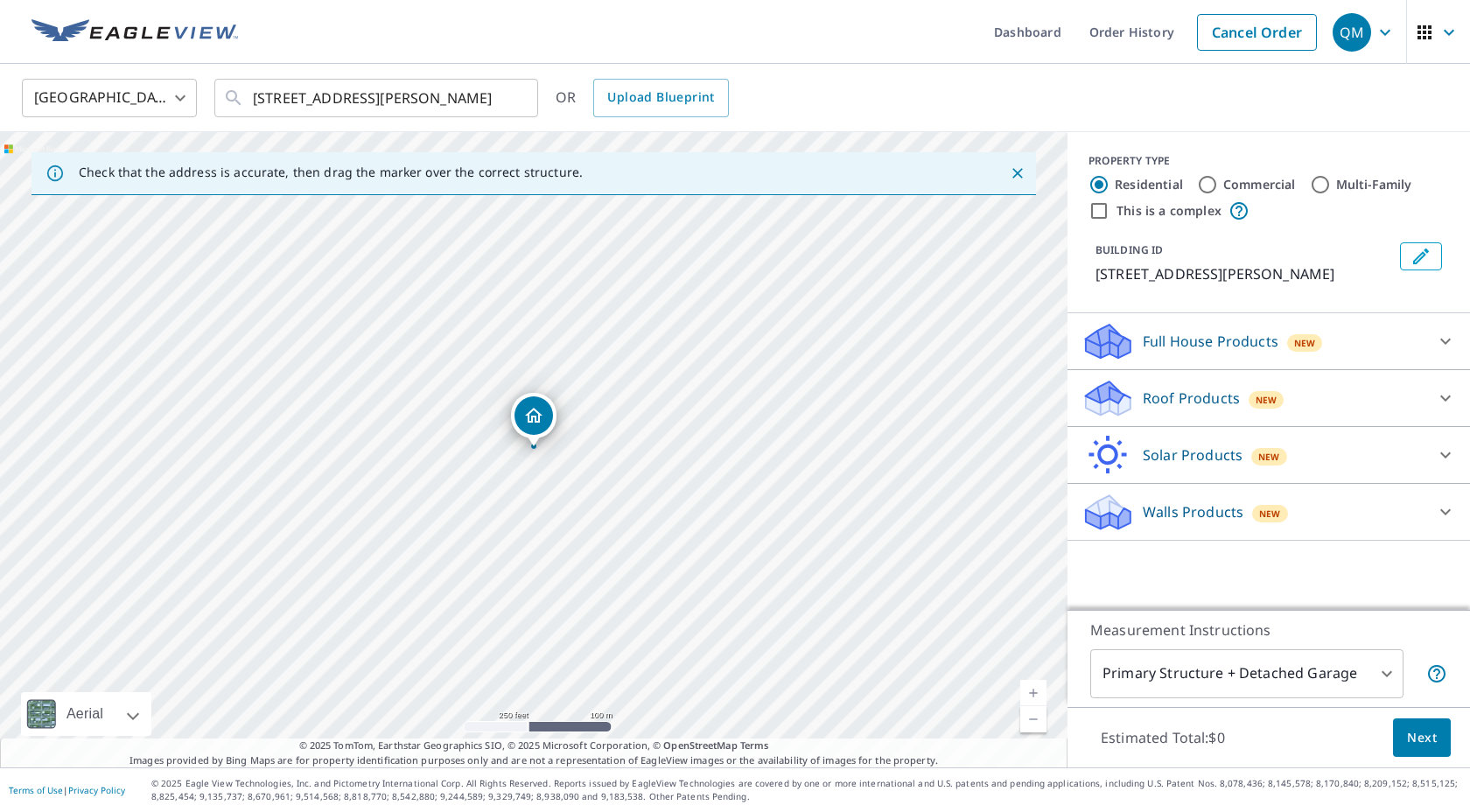
click at [1182, 387] on div "Roof Products New" at bounding box center [1253, 398] width 343 height 41
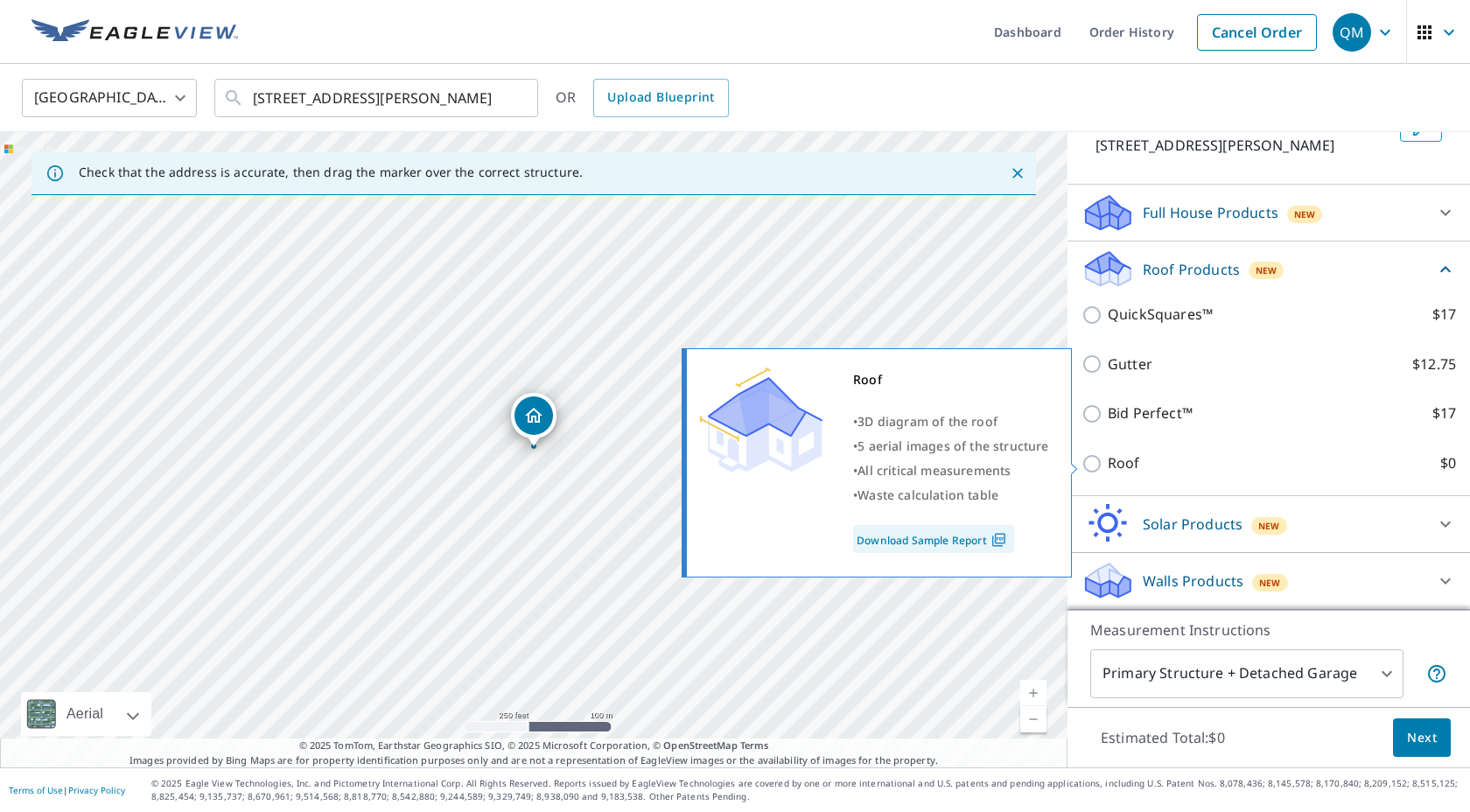
click at [1131, 461] on p "Roof" at bounding box center [1124, 463] width 32 height 22
click at [1108, 461] on input "Roof $0" at bounding box center [1094, 463] width 27 height 21
checkbox input "true"
type input "3"
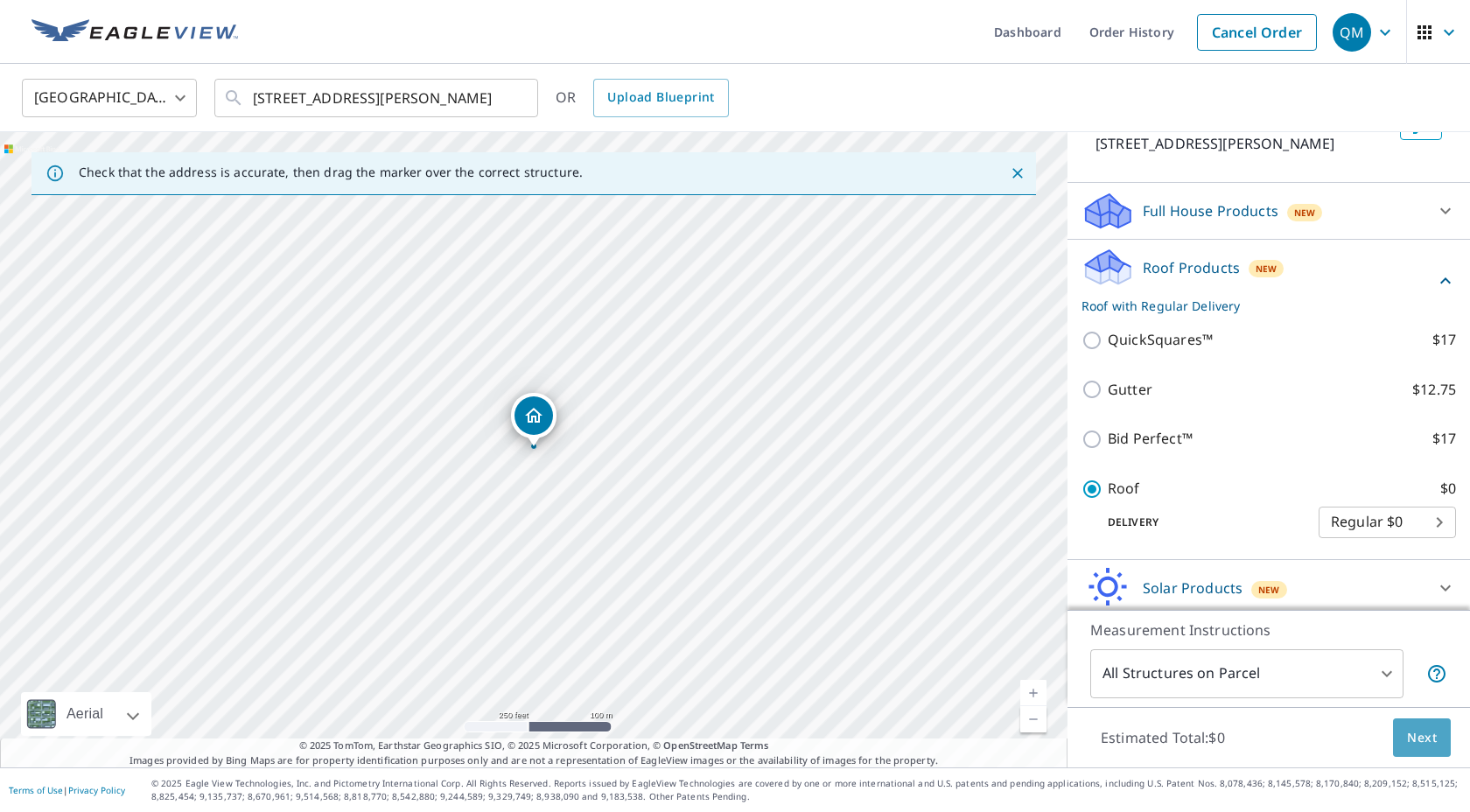
click at [1414, 730] on span "Next" at bounding box center [1422, 737] width 29 height 22
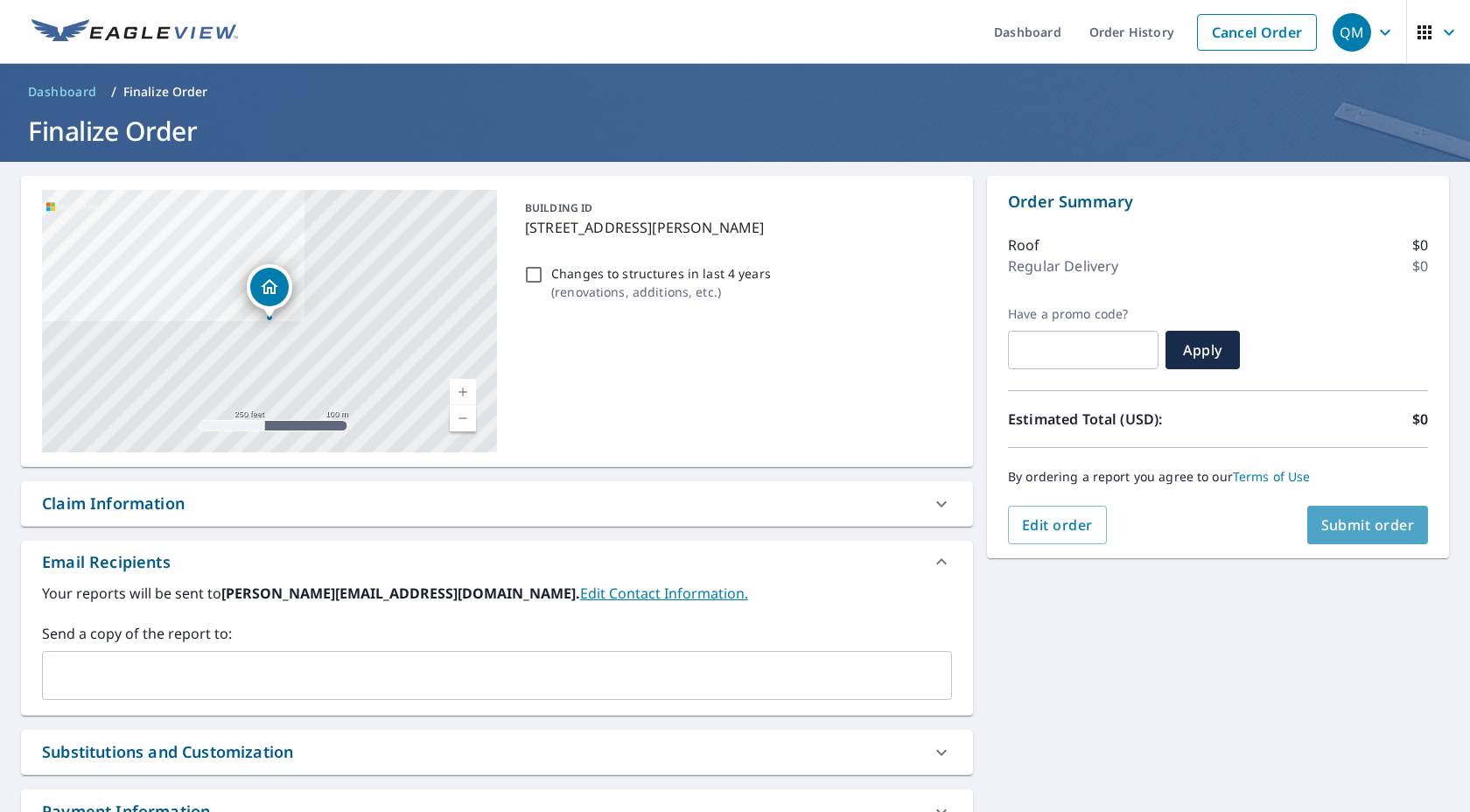
click at [1359, 512] on button "Submit order" at bounding box center [1368, 525] width 122 height 39
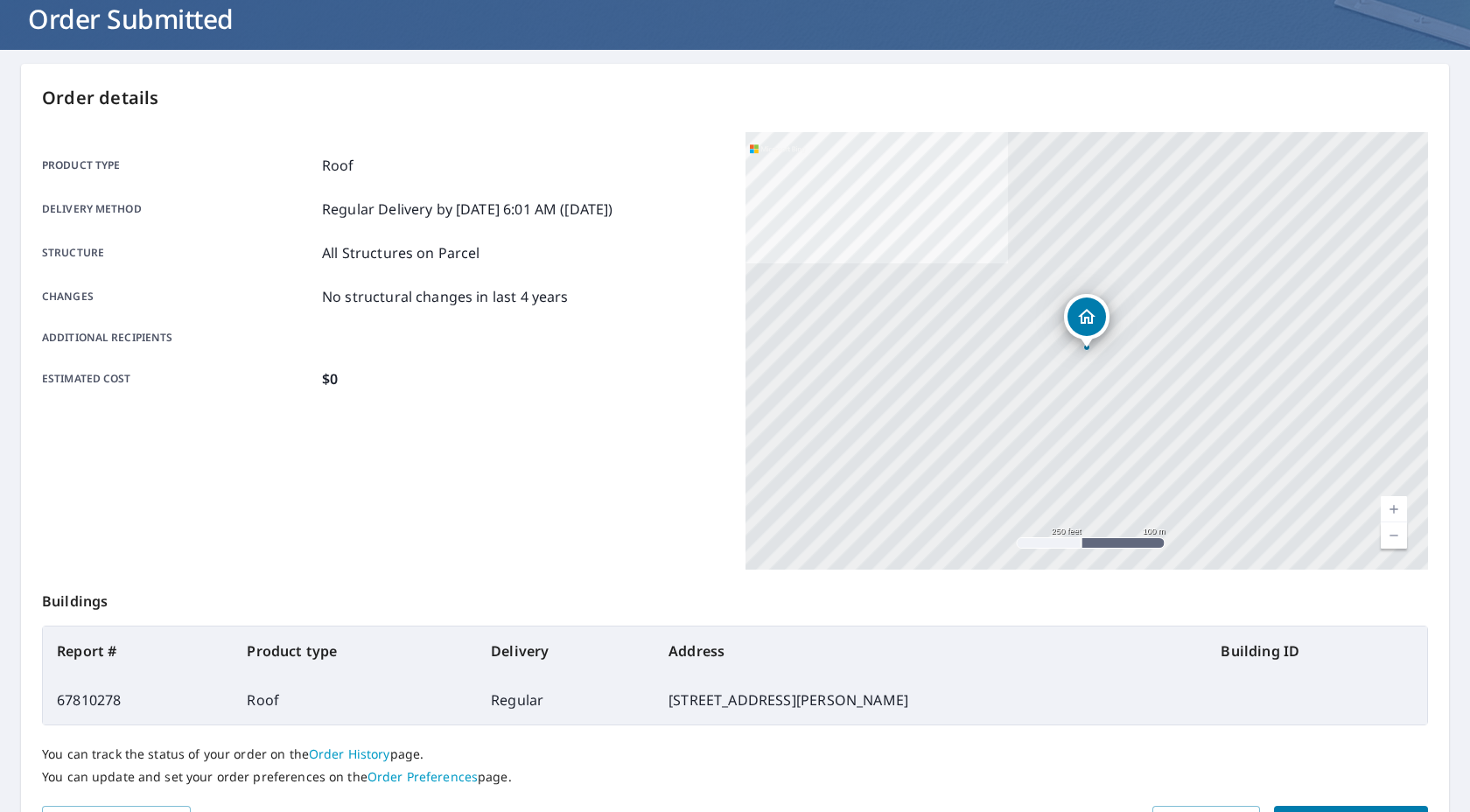
scroll to position [217, 0]
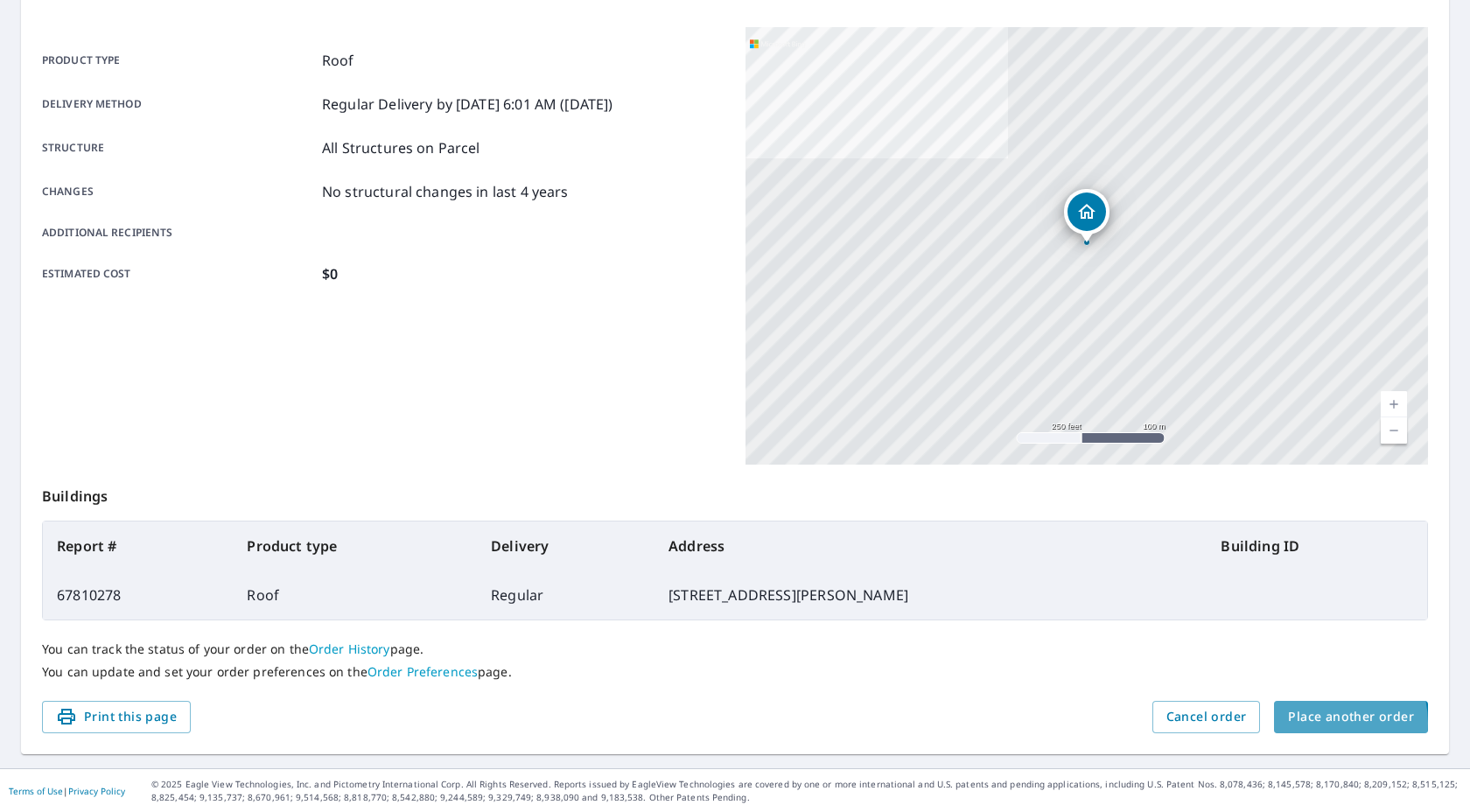
click at [1321, 723] on span "Place another order" at bounding box center [1350, 717] width 126 height 22
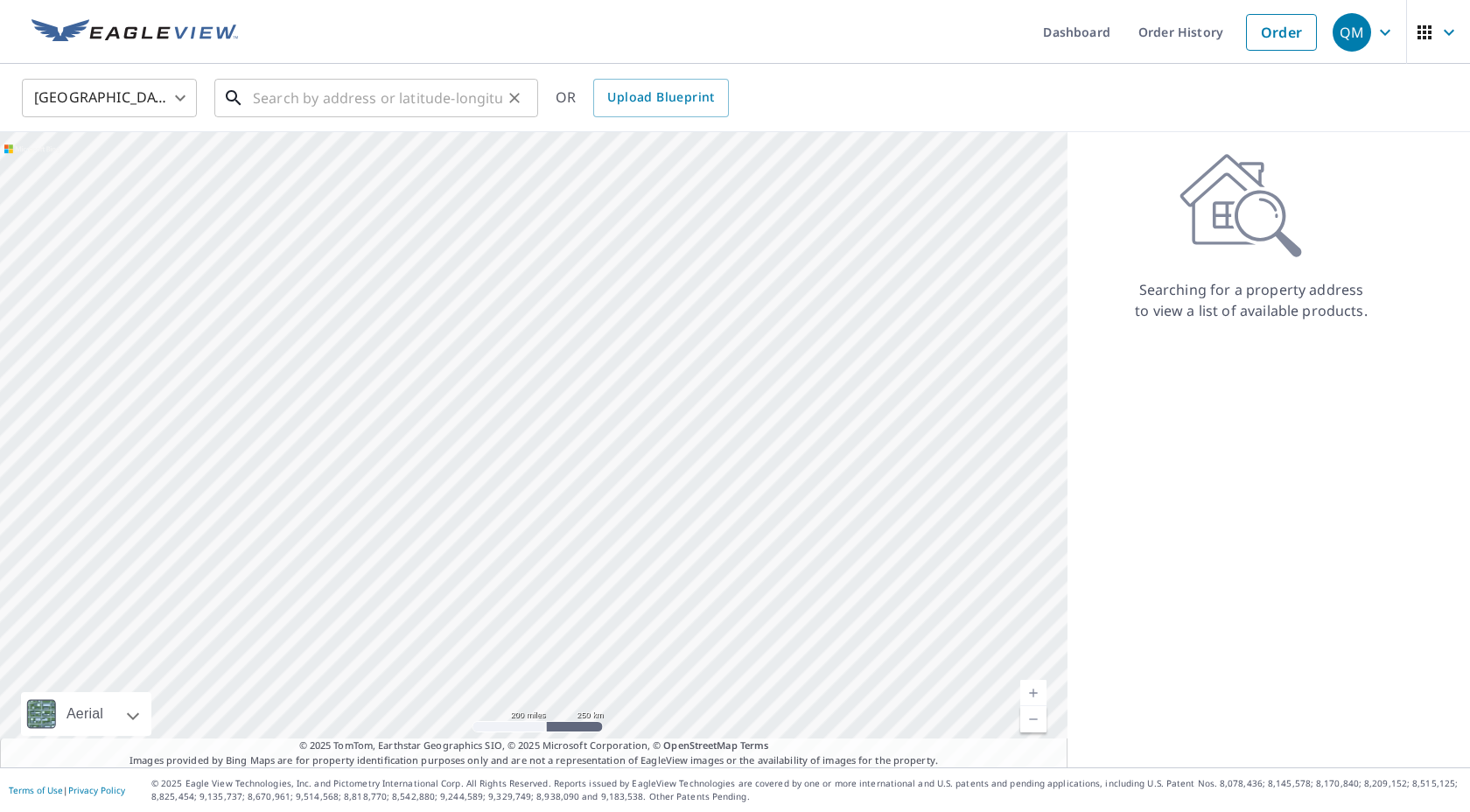
click at [381, 97] on input "text" at bounding box center [378, 98] width 250 height 49
click at [1148, 41] on link "Order History" at bounding box center [1181, 31] width 113 height 64
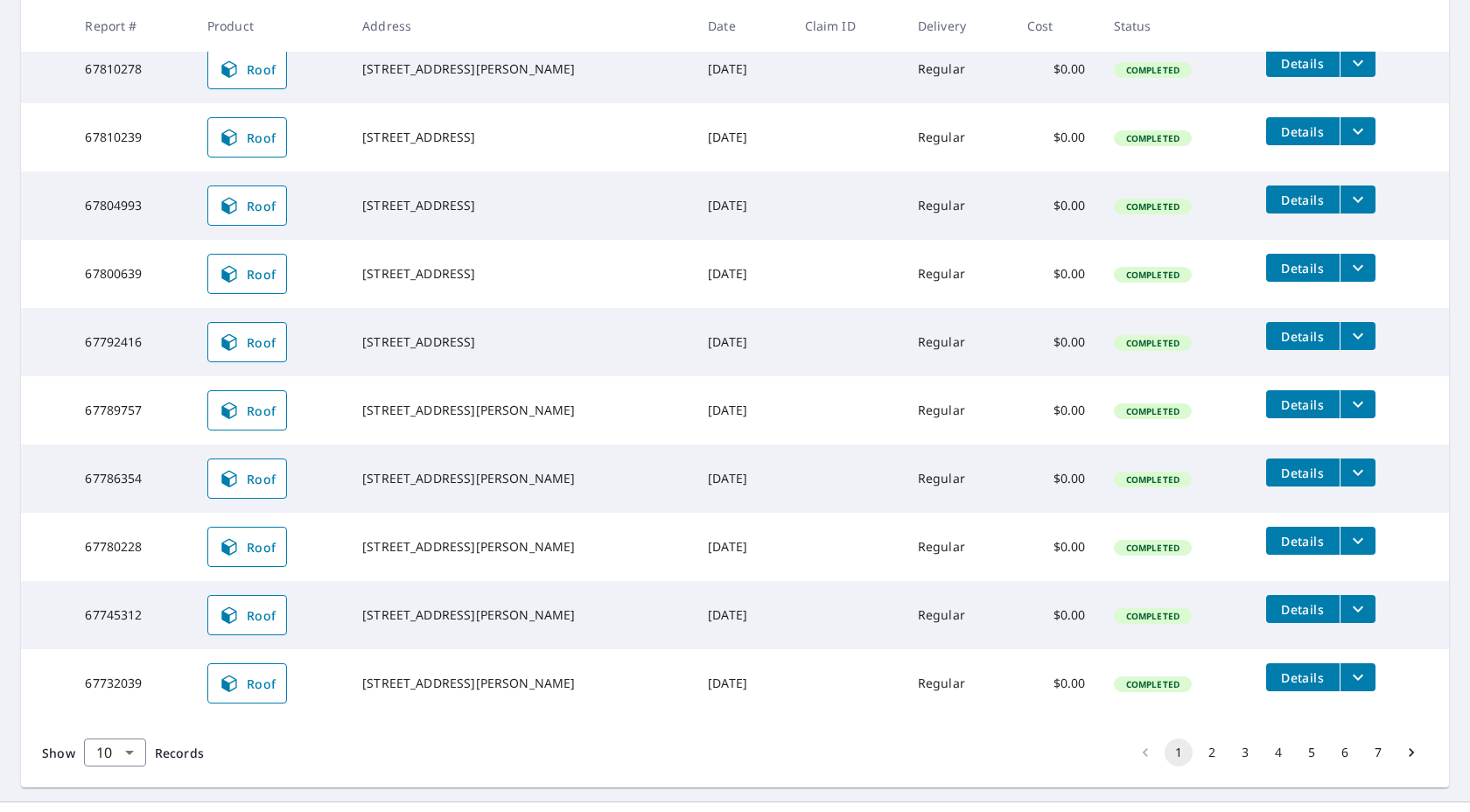
scroll to position [387, 0]
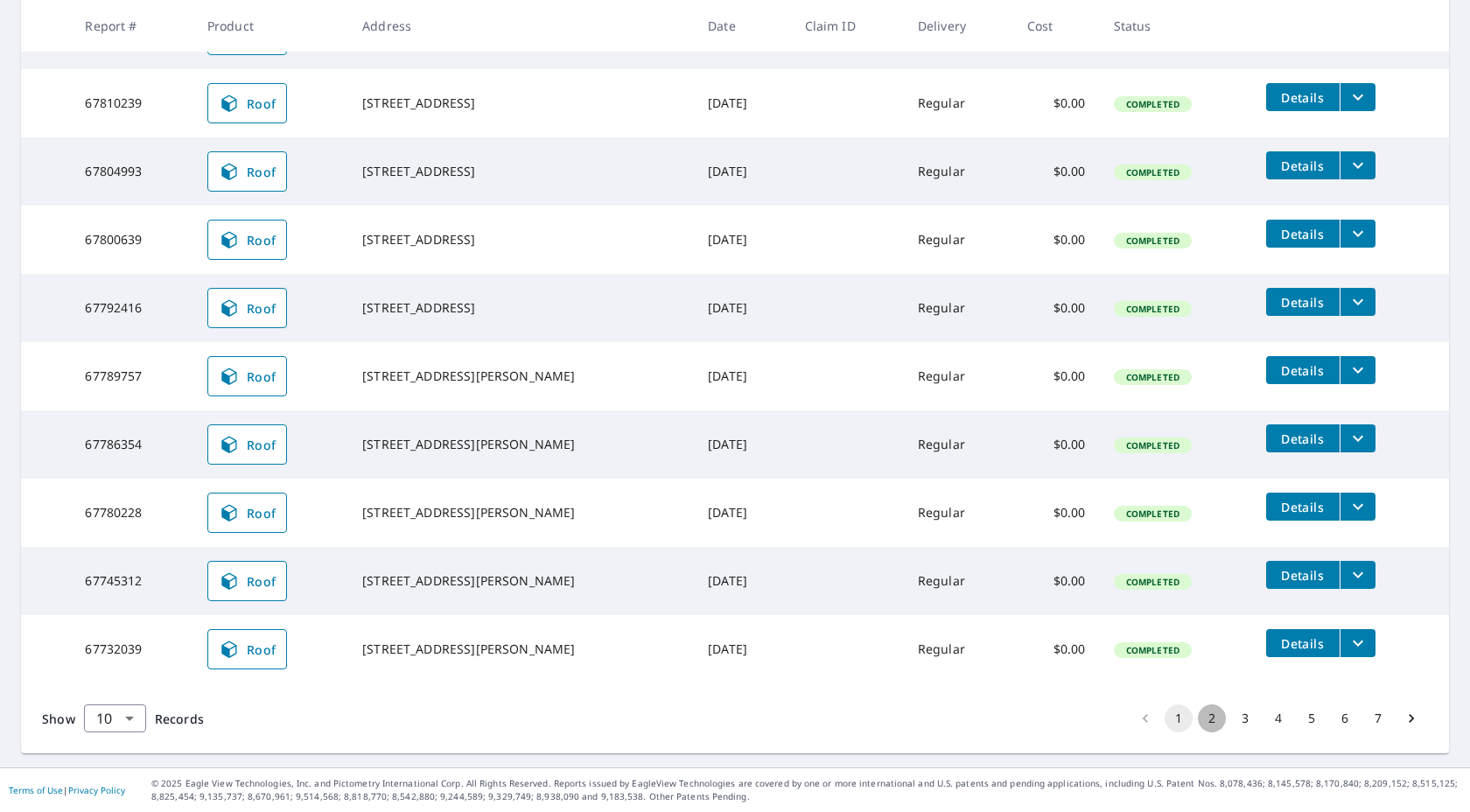
click at [1208, 724] on button "2" at bounding box center [1212, 718] width 28 height 28
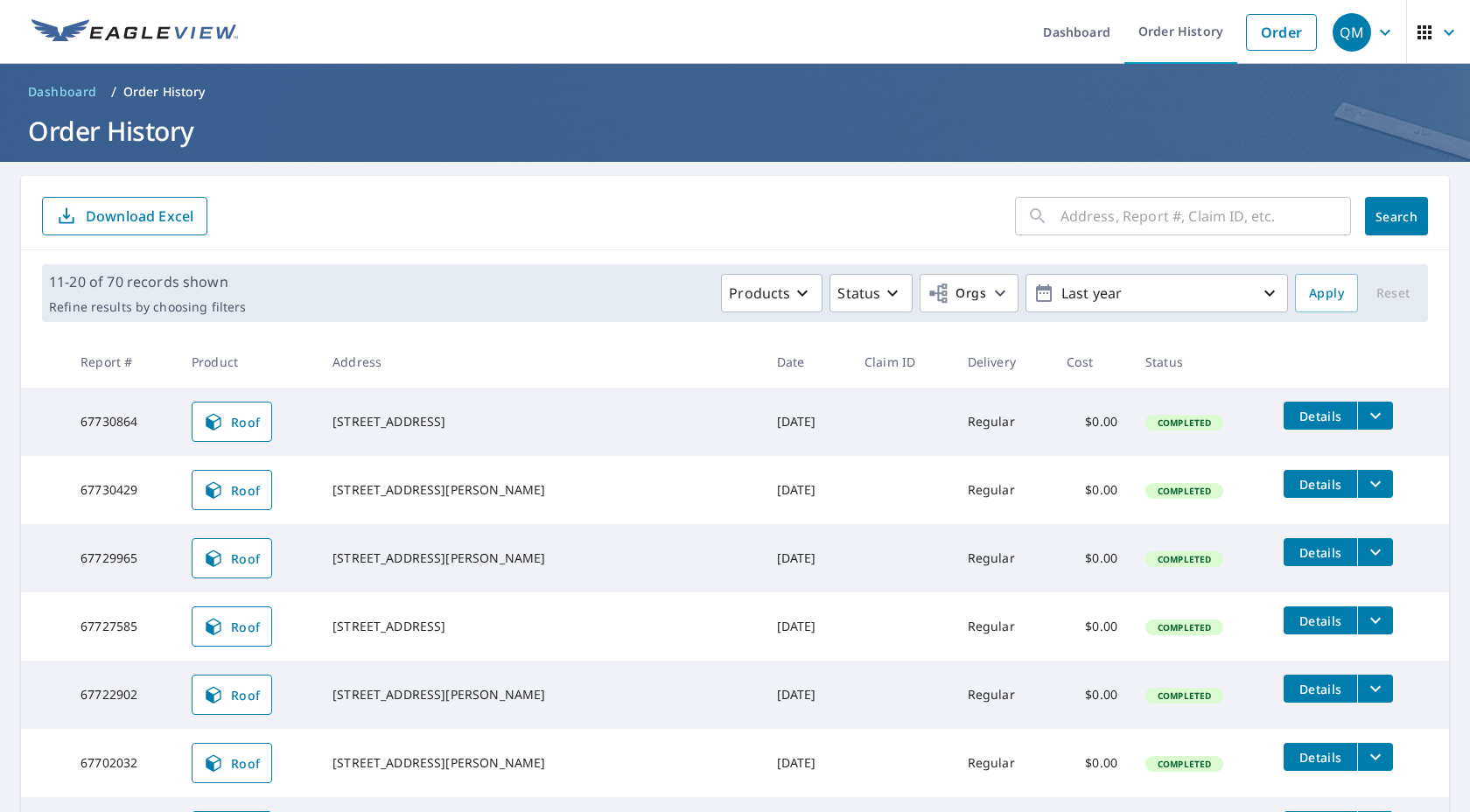
click at [414, 462] on td "[STREET_ADDRESS][PERSON_NAME]" at bounding box center [541, 490] width 445 height 68
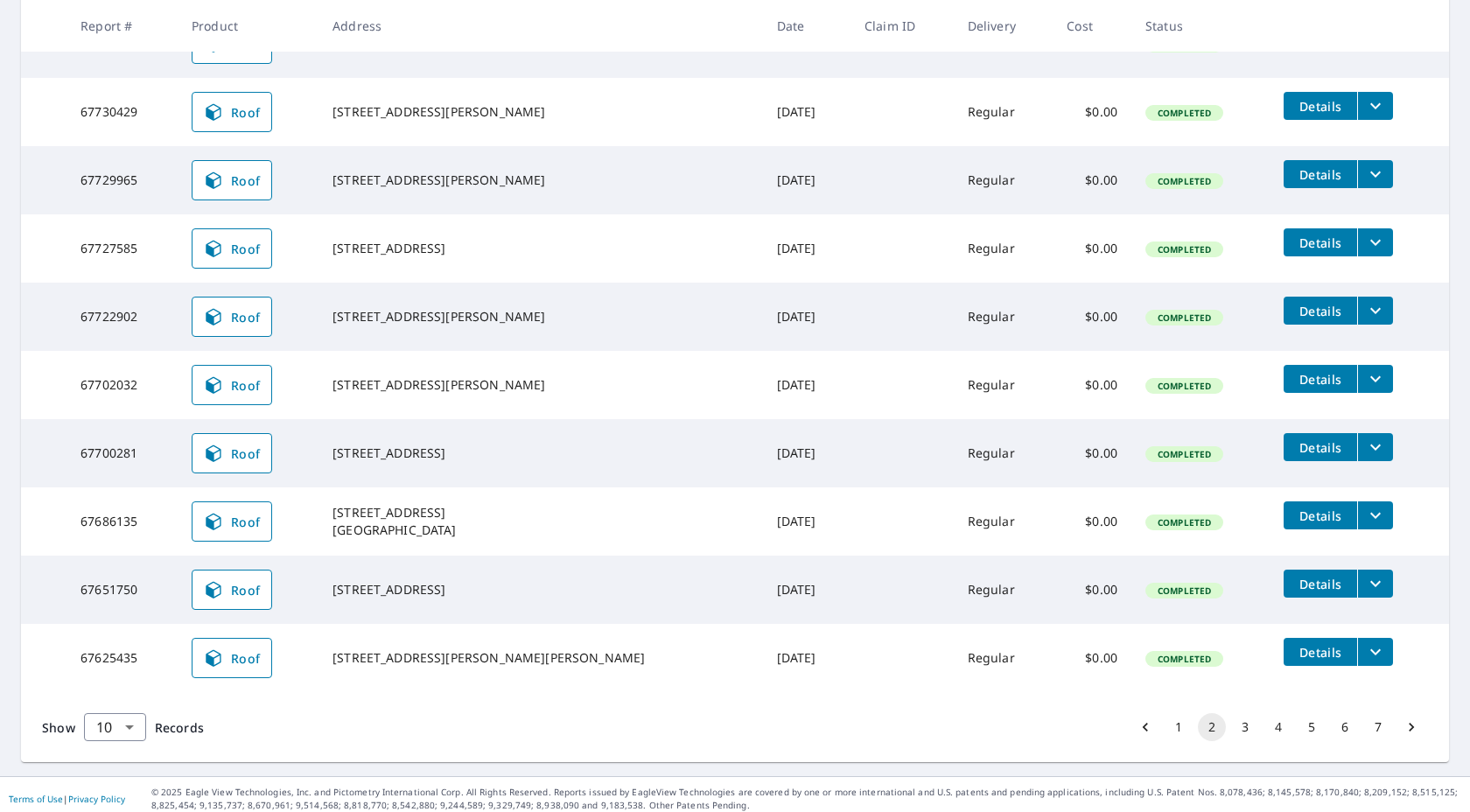
scroll to position [379, 0]
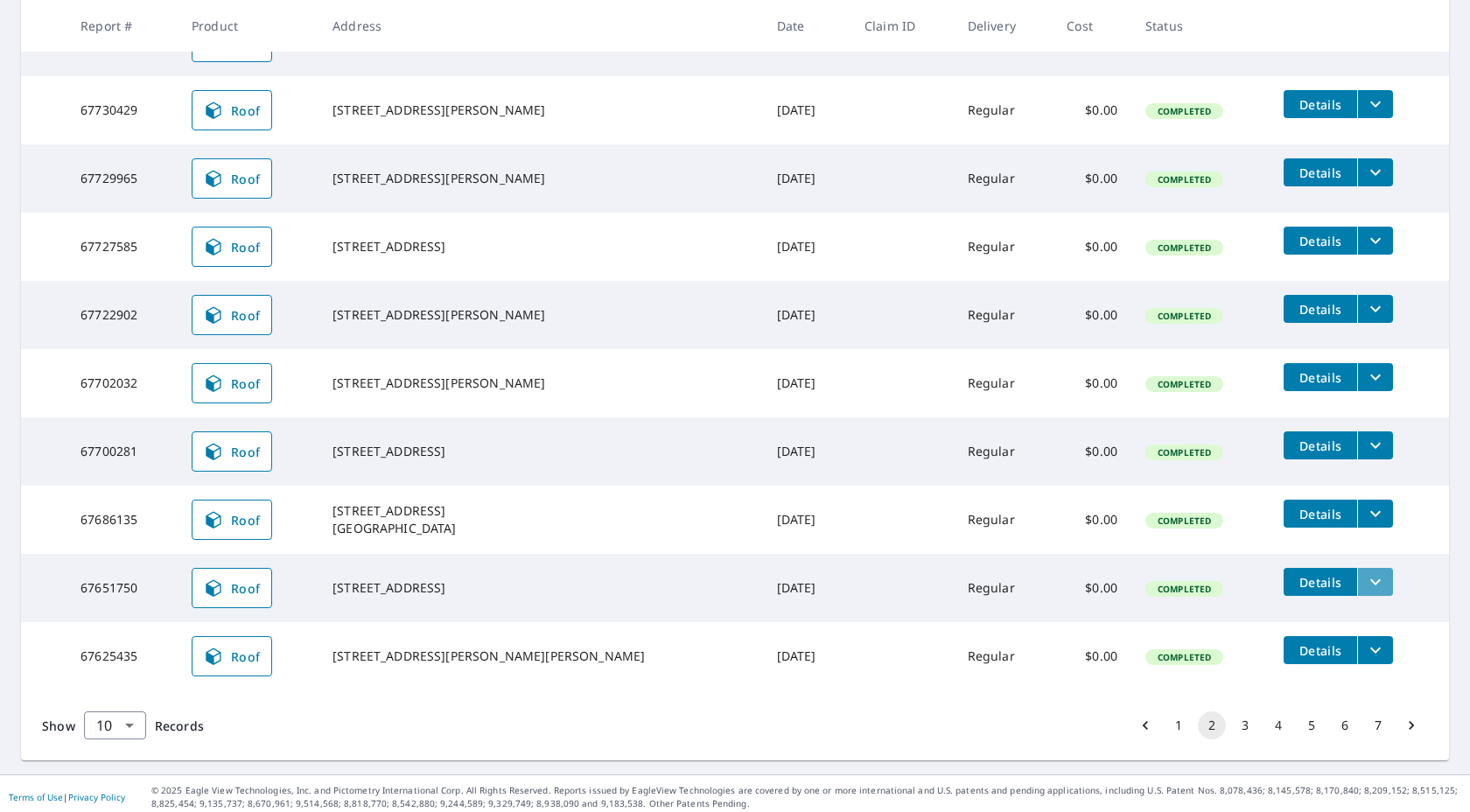
click at [1365, 574] on icon "filesDropdownBtn-67651750" at bounding box center [1375, 581] width 21 height 21
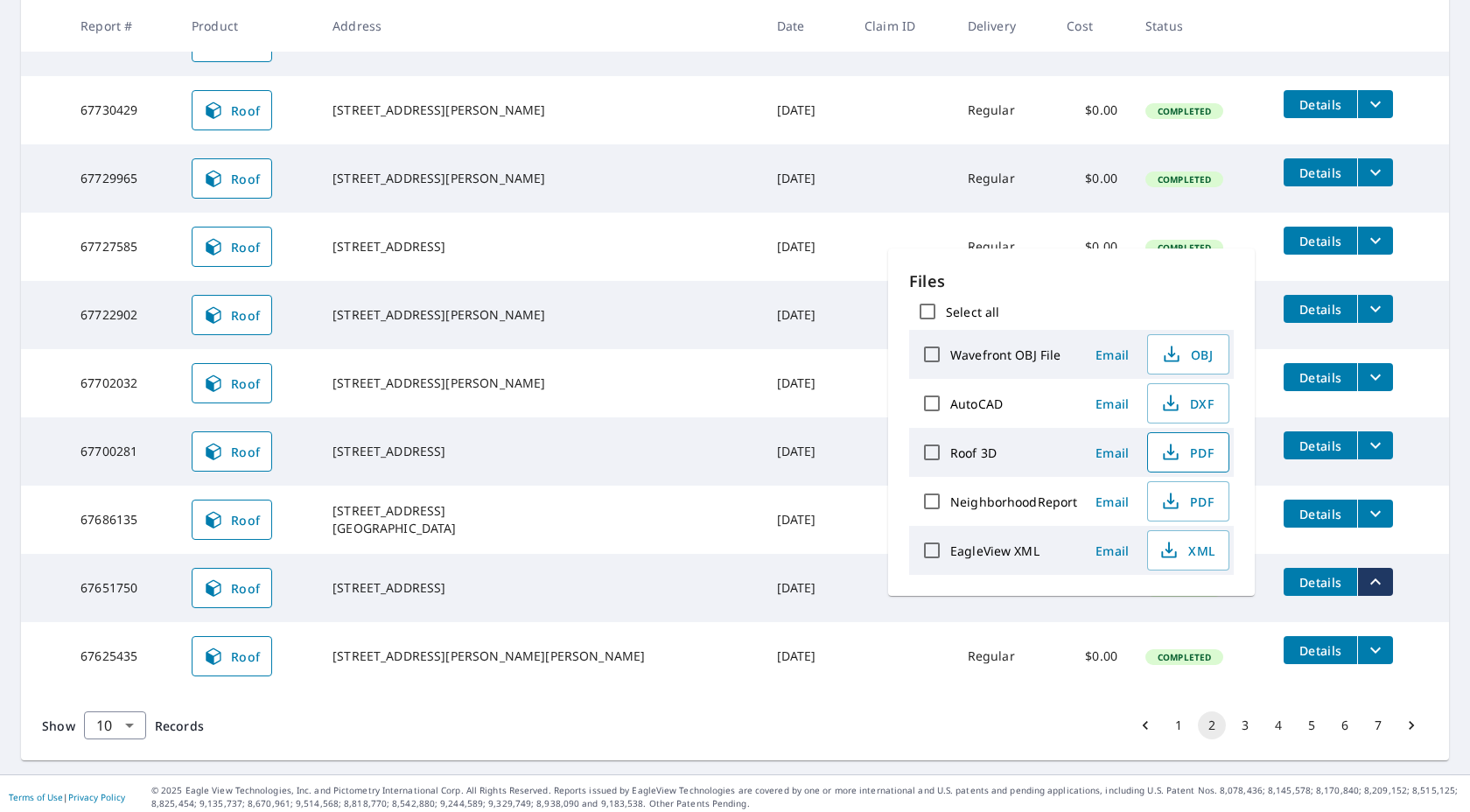
click at [1186, 453] on span "PDF" at bounding box center [1186, 452] width 56 height 21
